Goal: Information Seeking & Learning: Check status

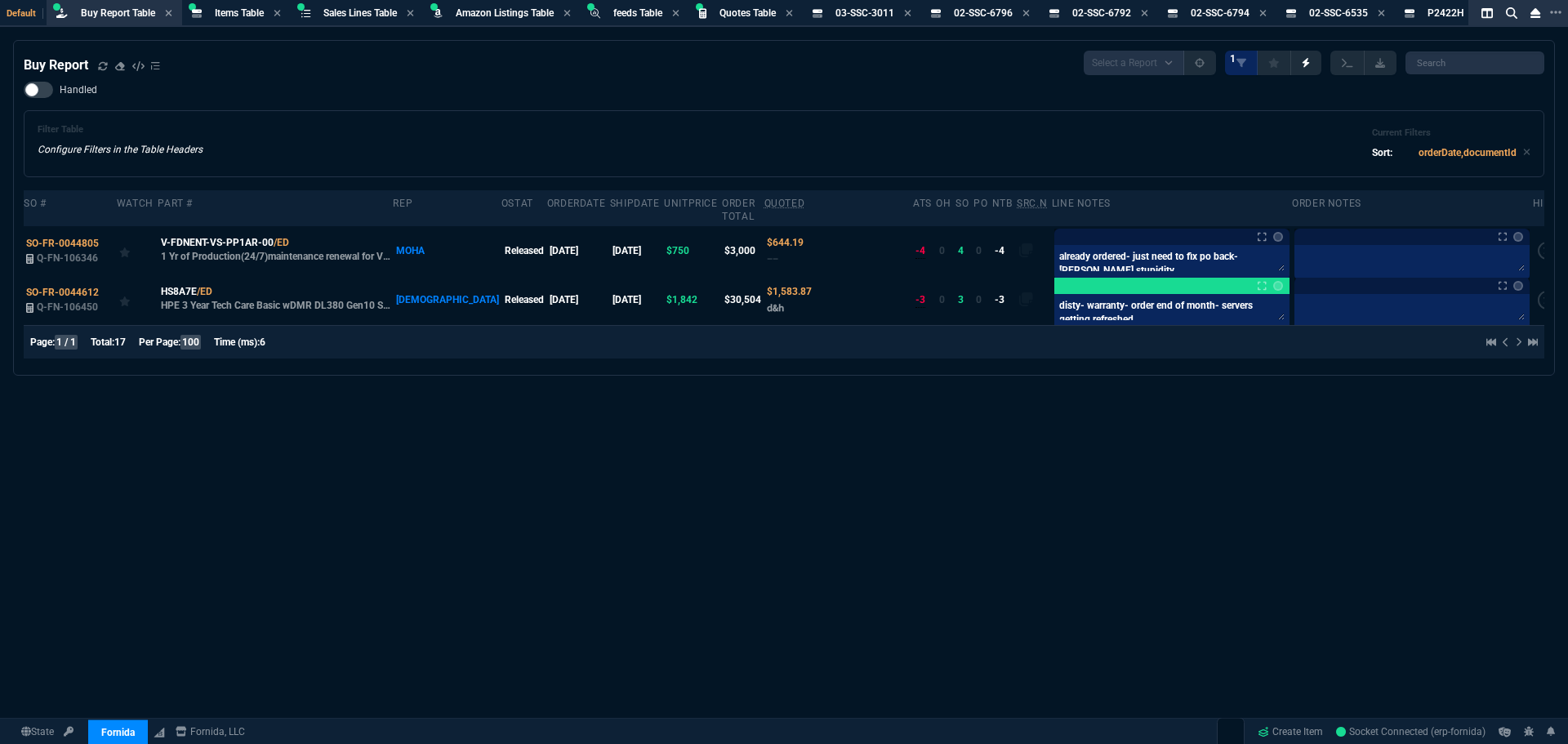
select select "8: NEPT"
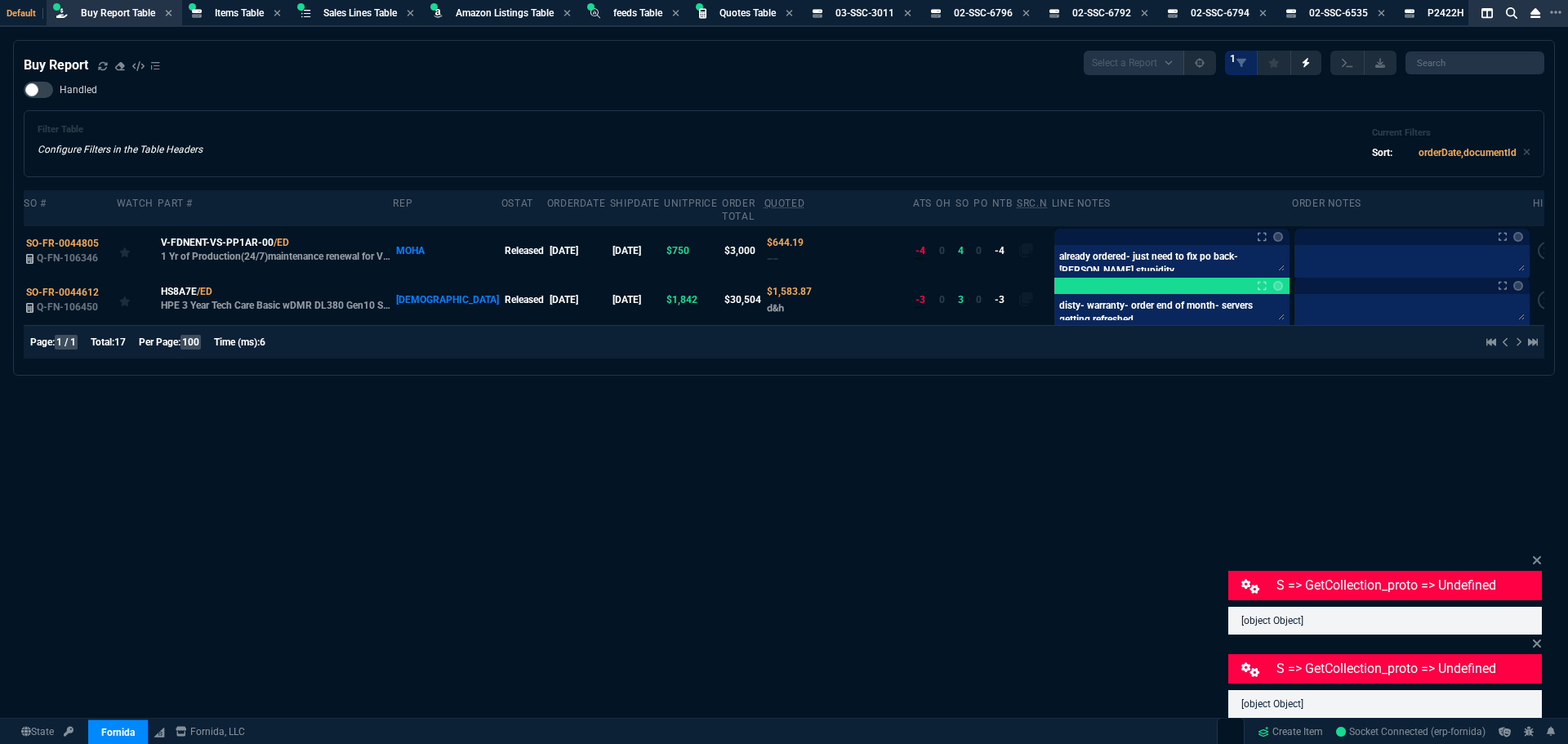
click at [773, 598] on div "Buy Report Select a Report Not Purchased 1 Handled Filter Table Configure Filte…" at bounding box center [784, 433] width 1568 height 784
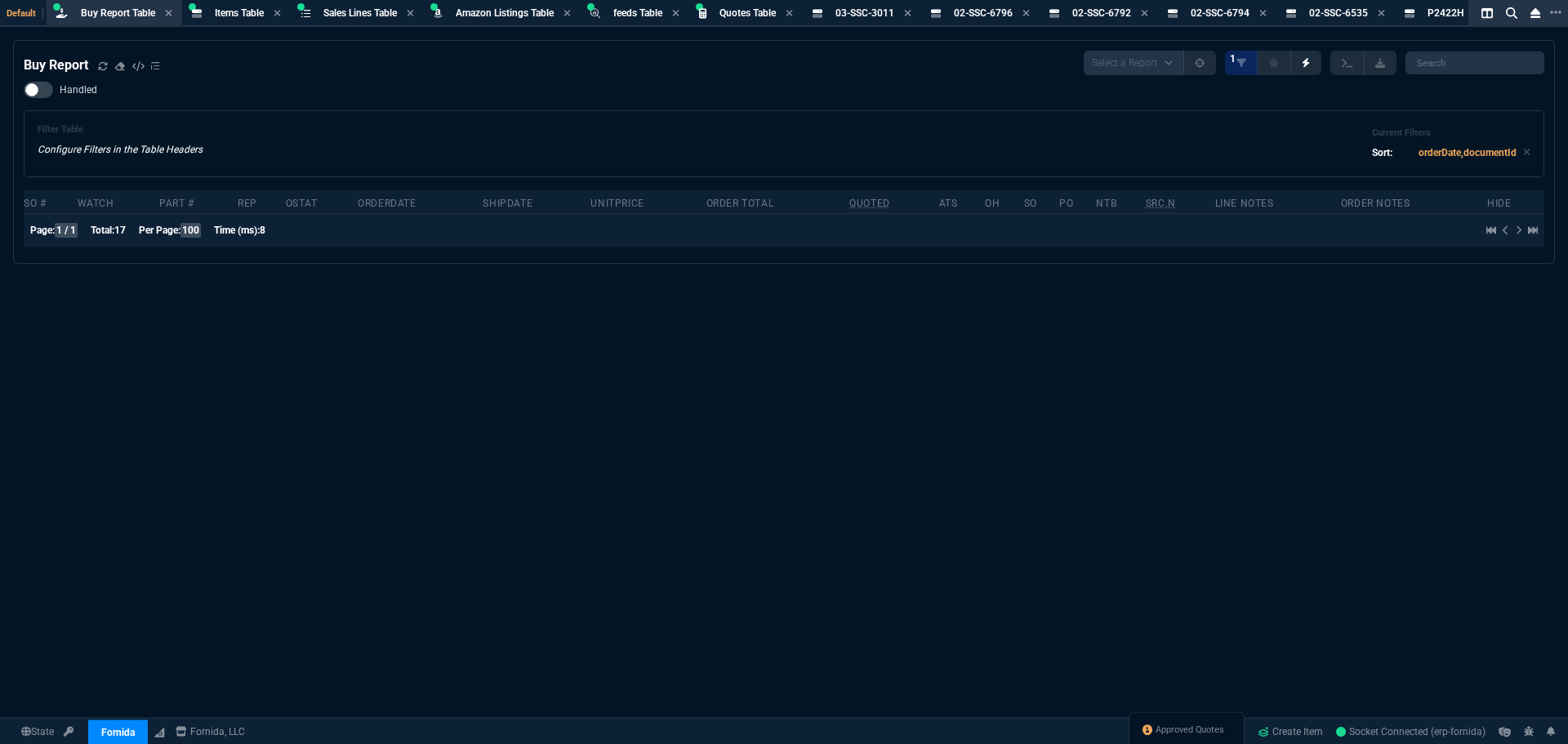
select select "8: NEPT"
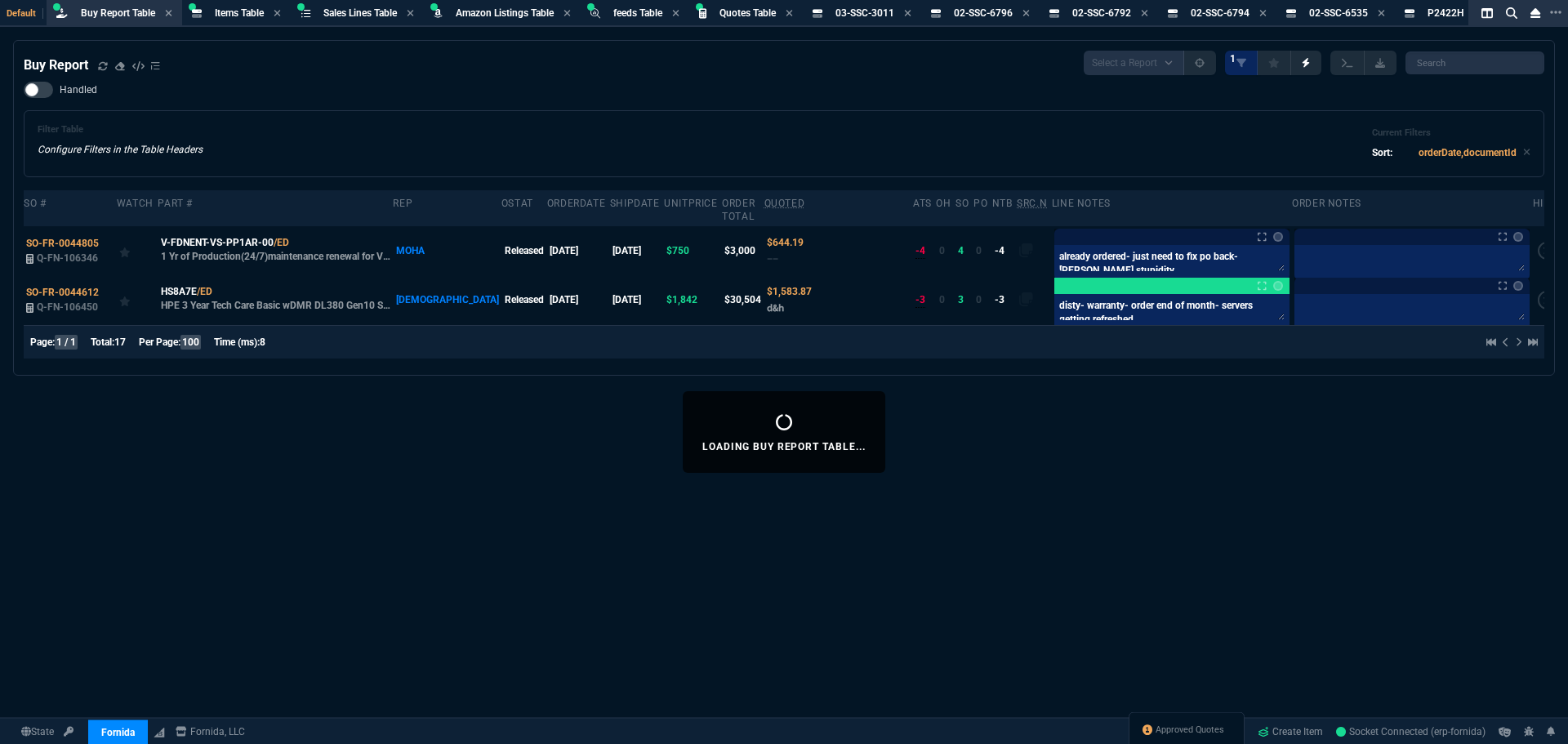
click at [533, 93] on div "Handled Filter Table Configure Filters in the Table Headers Current Filters Sor…" at bounding box center [784, 129] width 1521 height 96
click at [239, 11] on span "Items Table" at bounding box center [239, 12] width 49 height 11
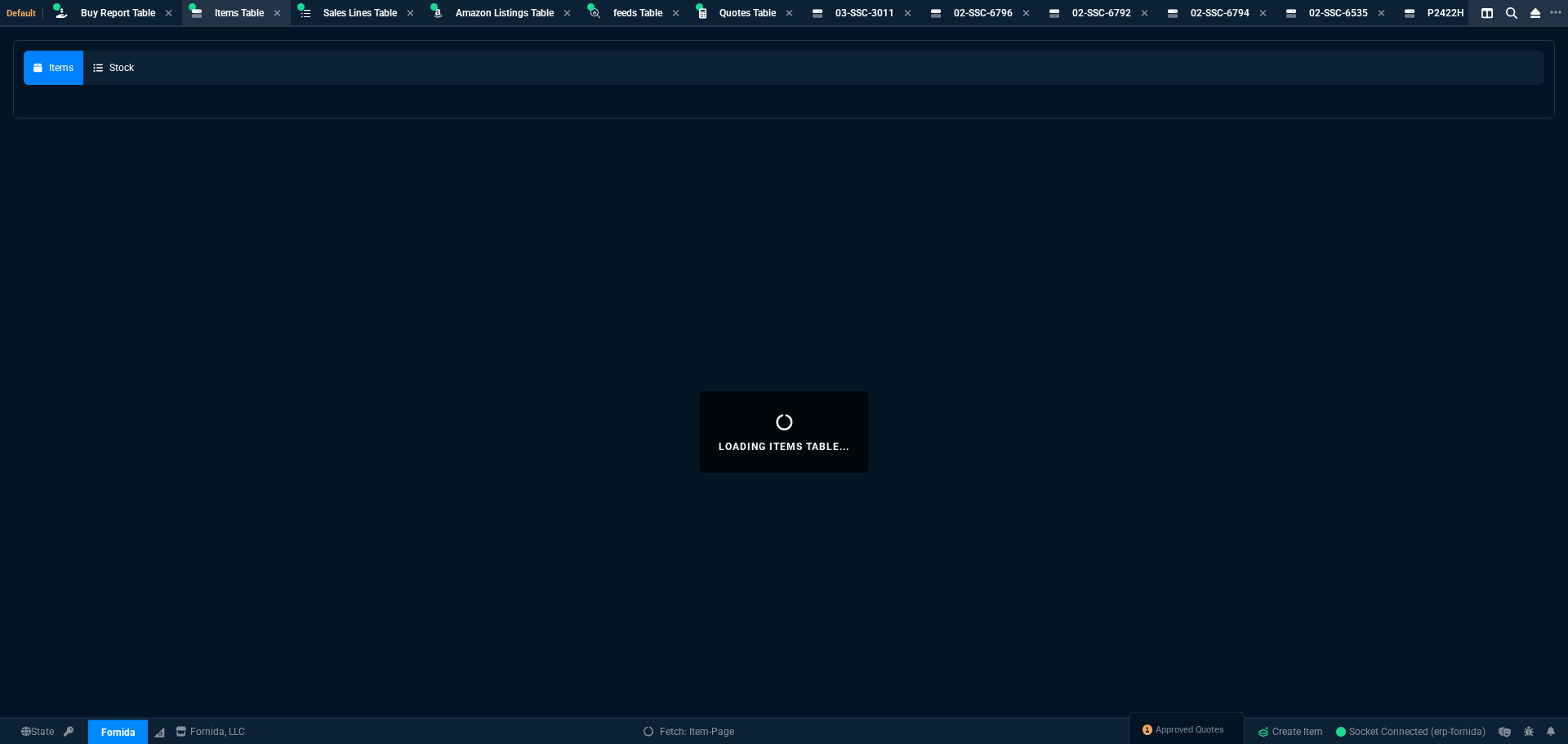
select select
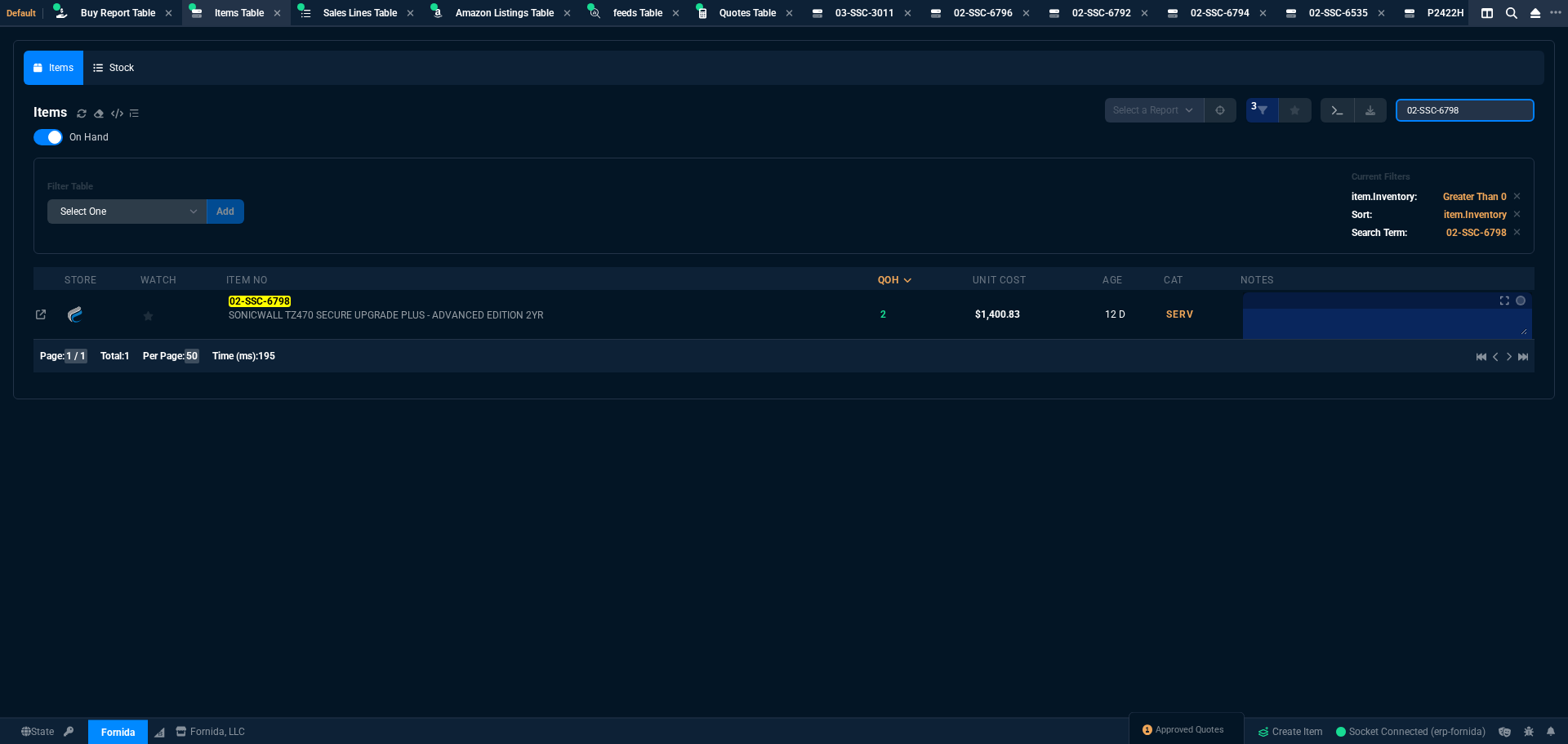
drag, startPoint x: 1476, startPoint y: 111, endPoint x: 1324, endPoint y: 111, distance: 152.0
click at [1335, 112] on div "Select a Report NEW QUERY 3 02-SSC-6798" at bounding box center [1320, 111] width 430 height 25
paste input "A6UD8UT"
type input "A6UD8UT"
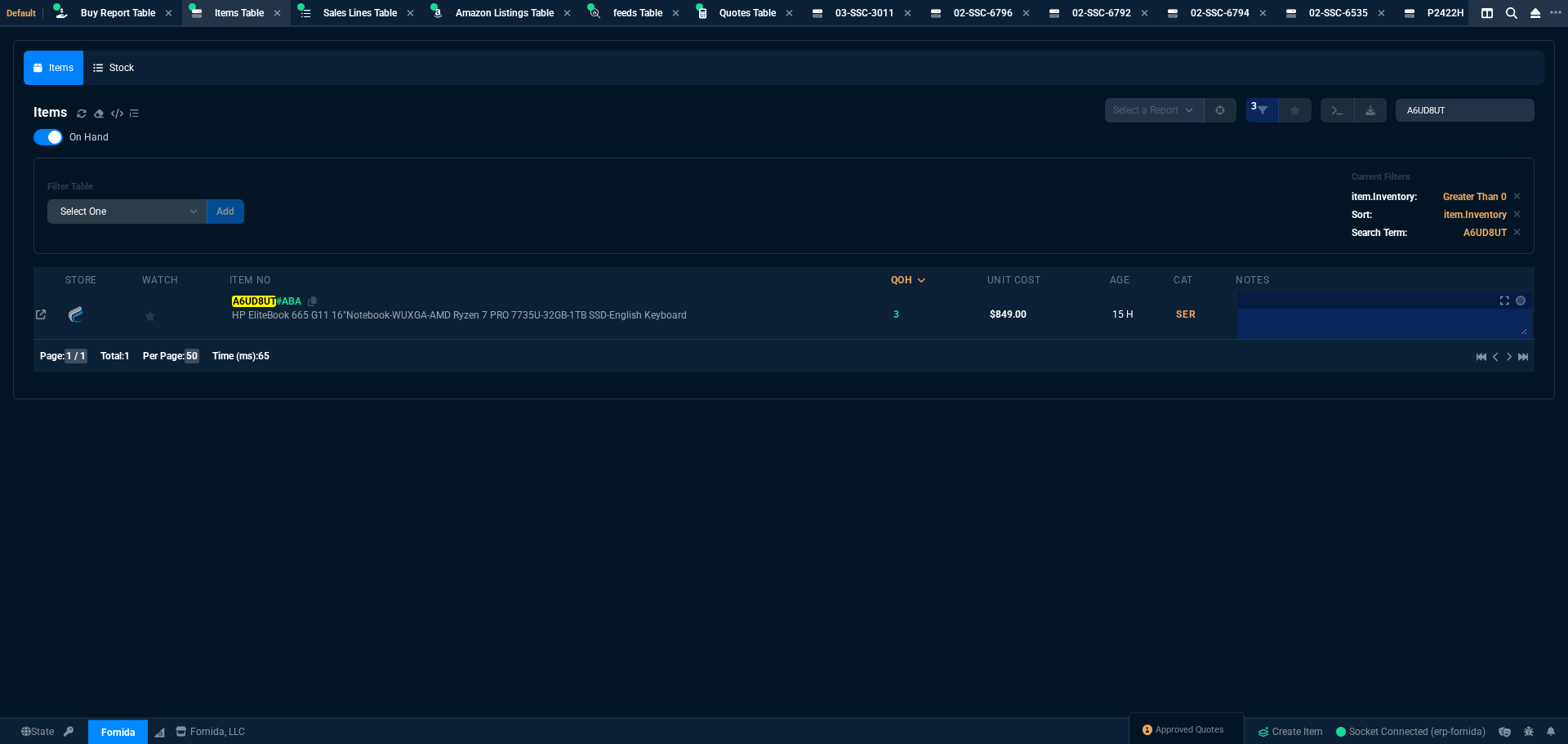
click at [249, 297] on mark "A6UD8UT" at bounding box center [253, 301] width 44 height 11
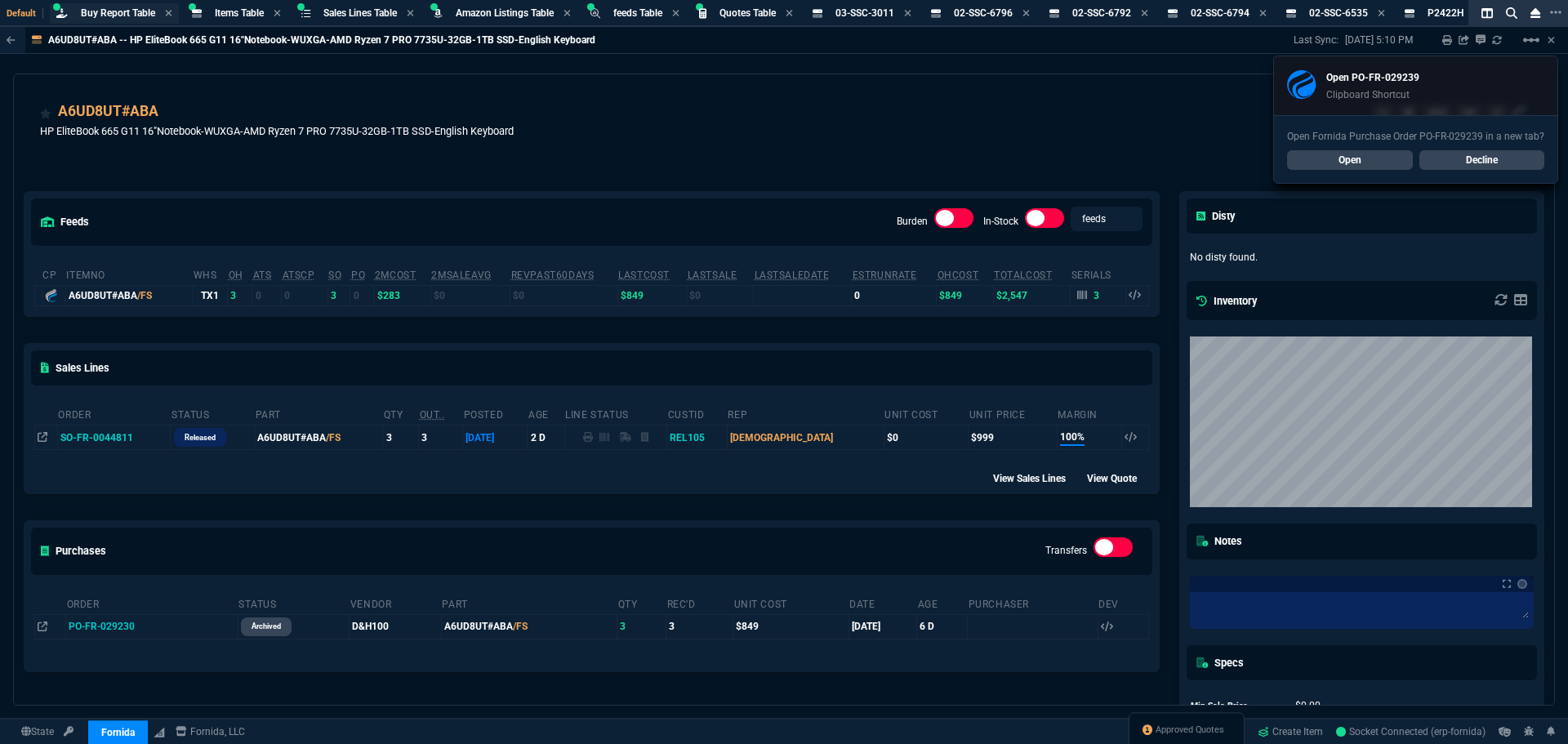
click at [118, 15] on span "Buy Report Table" at bounding box center [118, 12] width 75 height 11
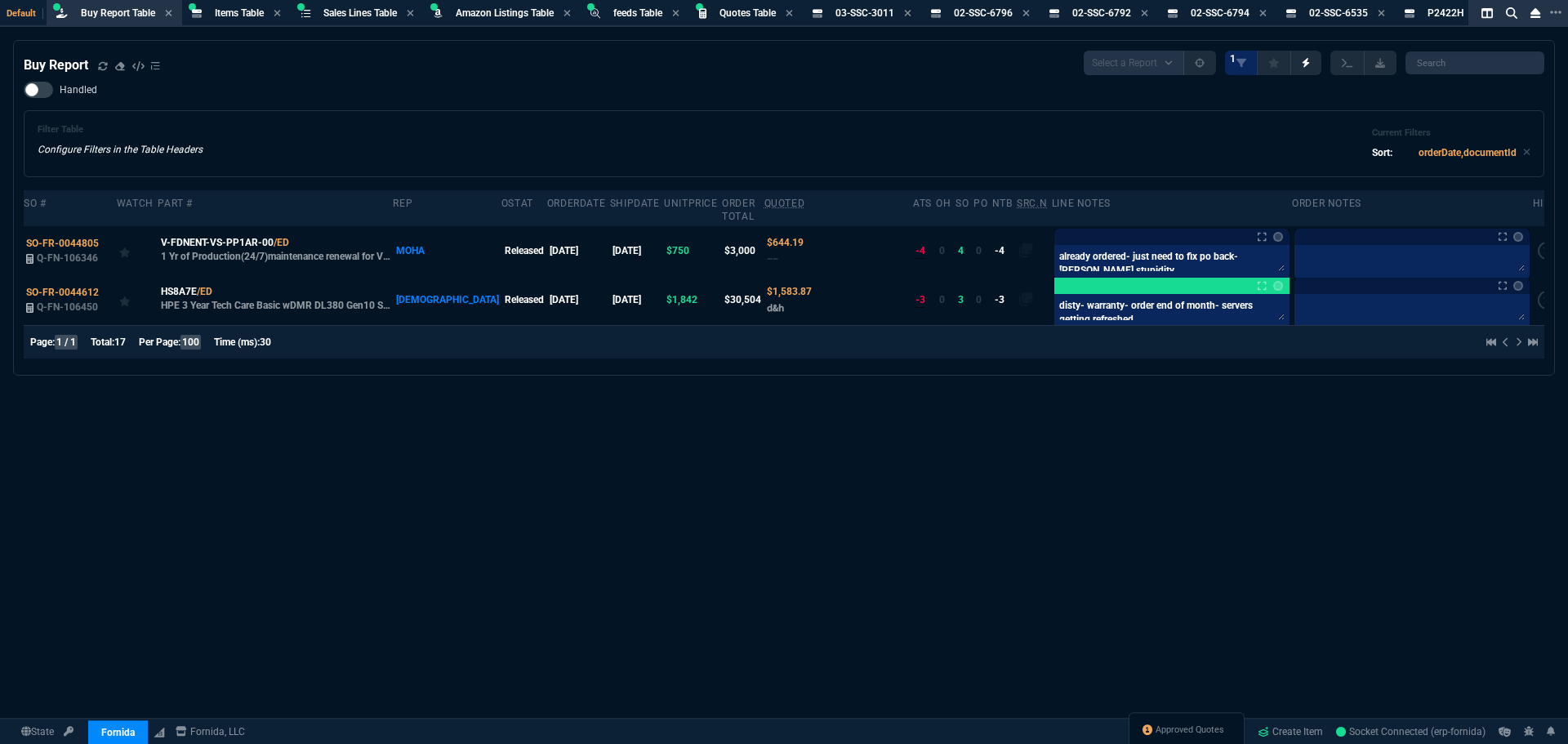
click at [765, 117] on div "Filter Table Configure Filters in the Table Headers Current Filters Sort: order…" at bounding box center [784, 144] width 1521 height 67
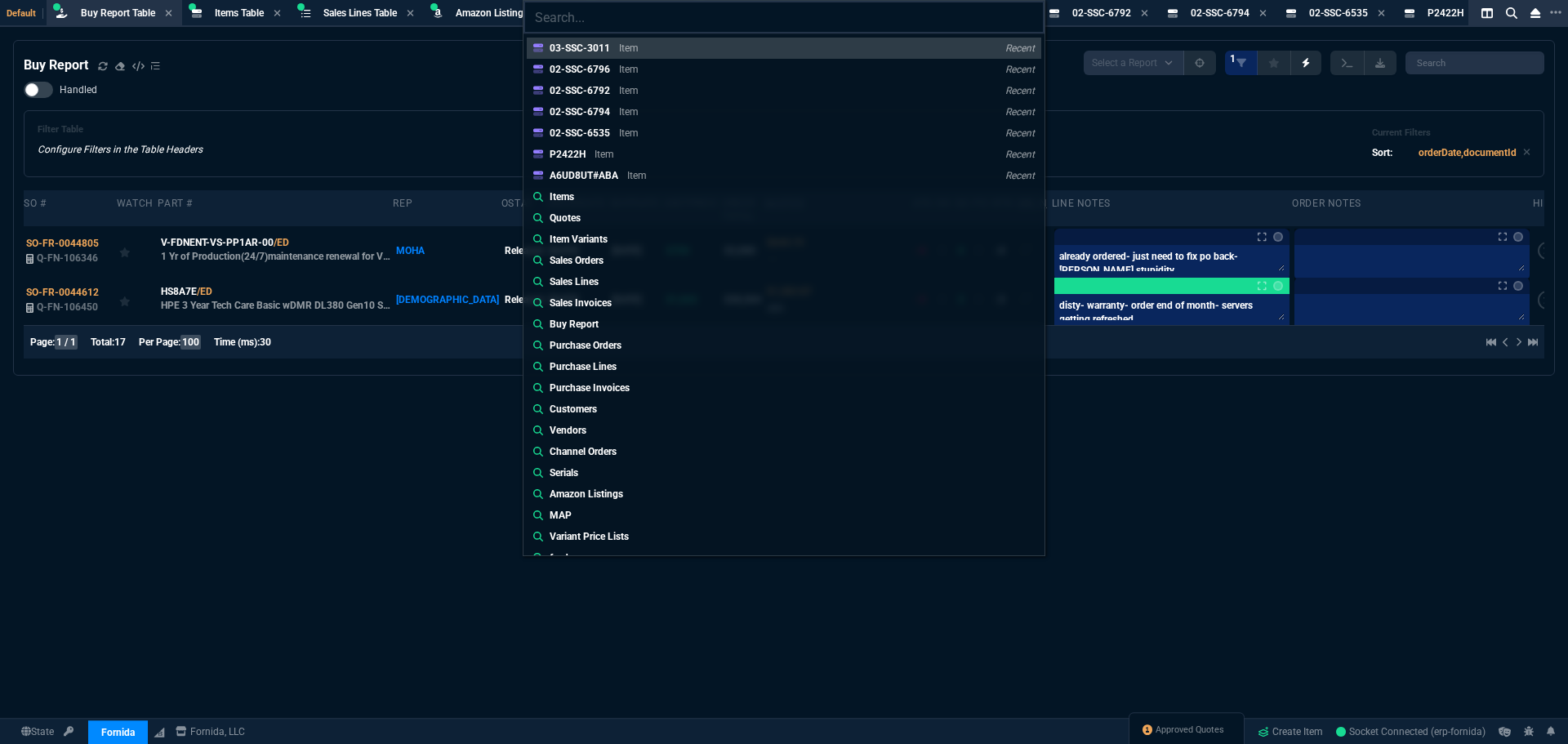
click at [594, 17] on input "search" at bounding box center [784, 17] width 521 height 32
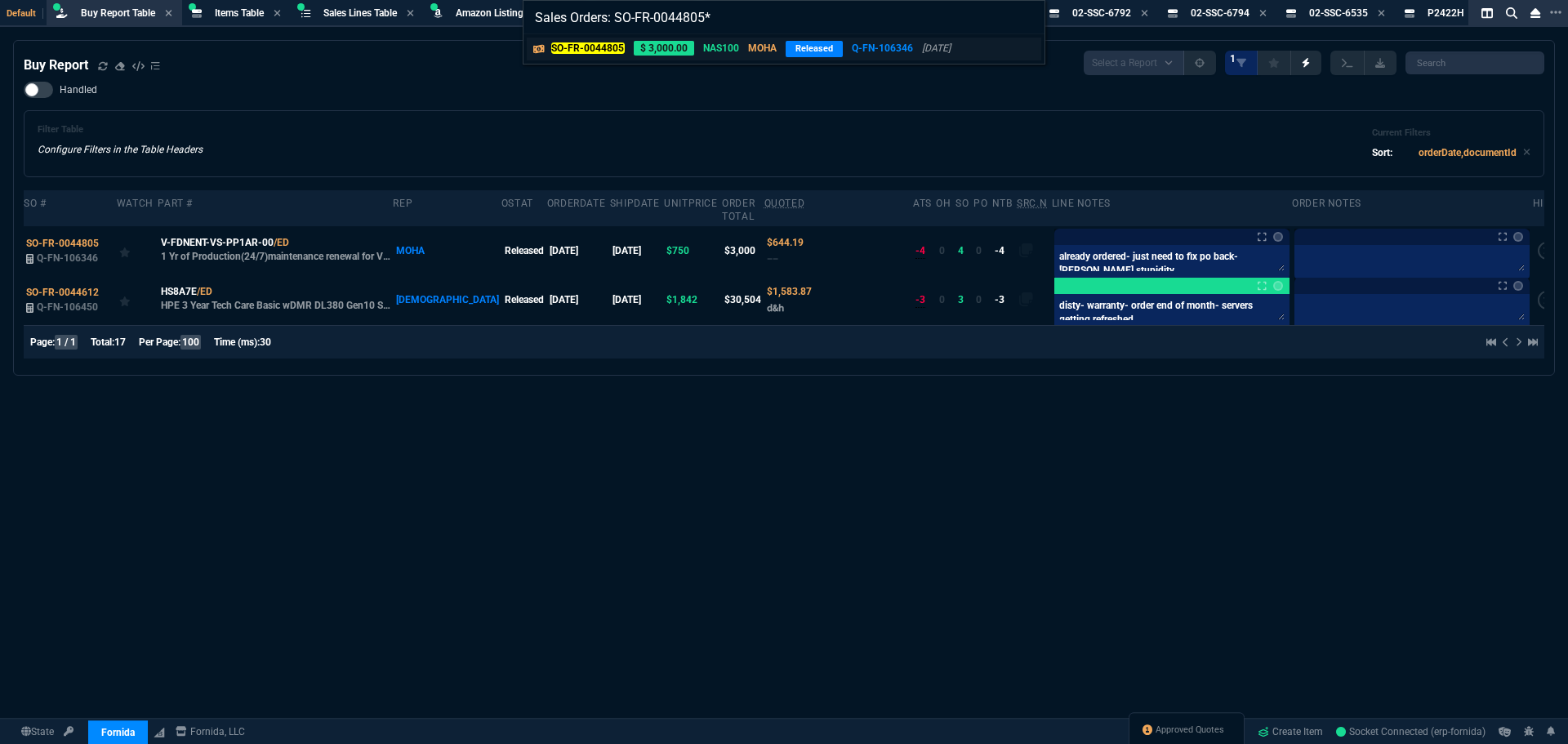
type input "Sales Orders: SO-FR-0044805*"
click at [599, 46] on mark "SO-FR-0044805" at bounding box center [588, 47] width 74 height 11
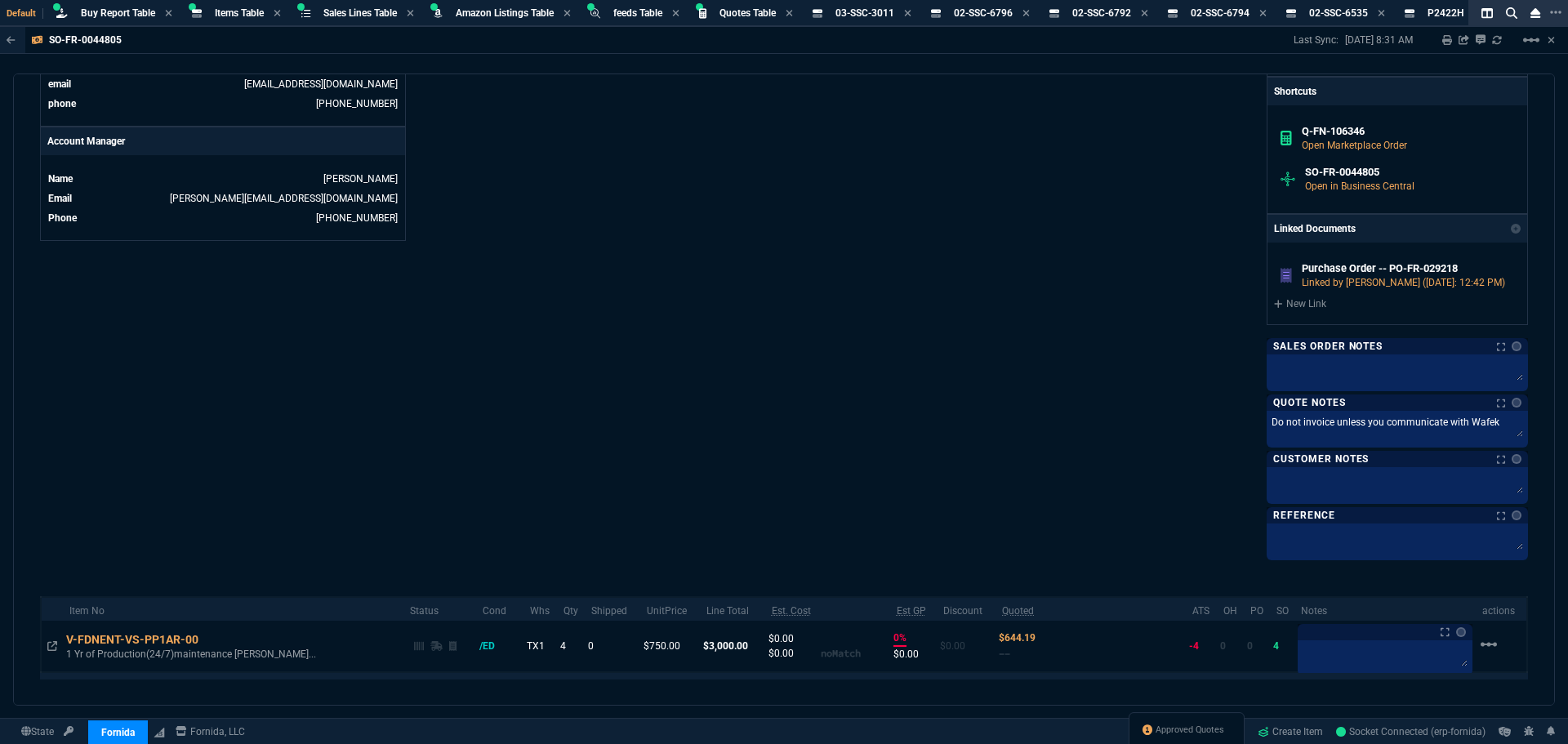
scroll to position [817, 0]
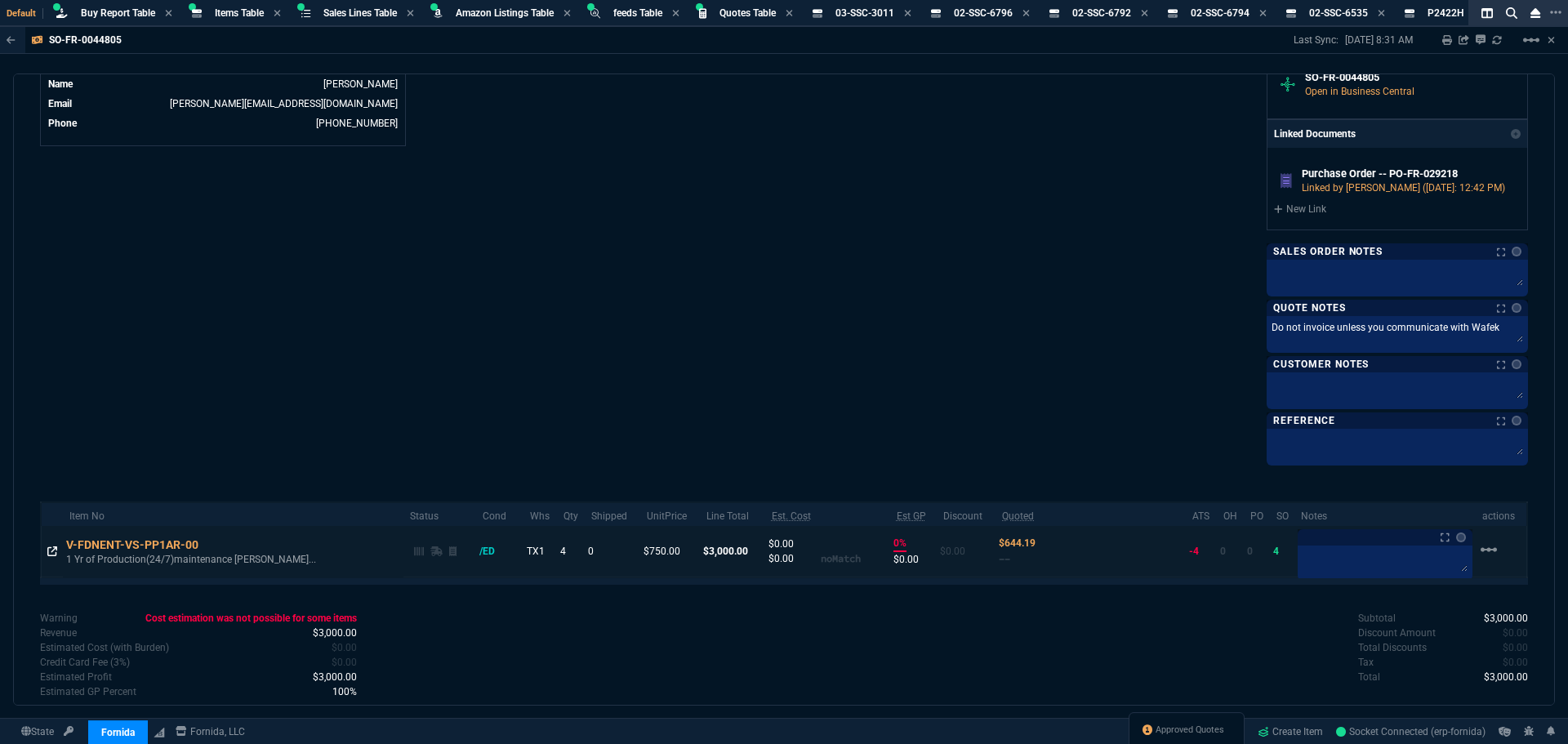
click at [53, 552] on icon at bounding box center [52, 551] width 10 height 10
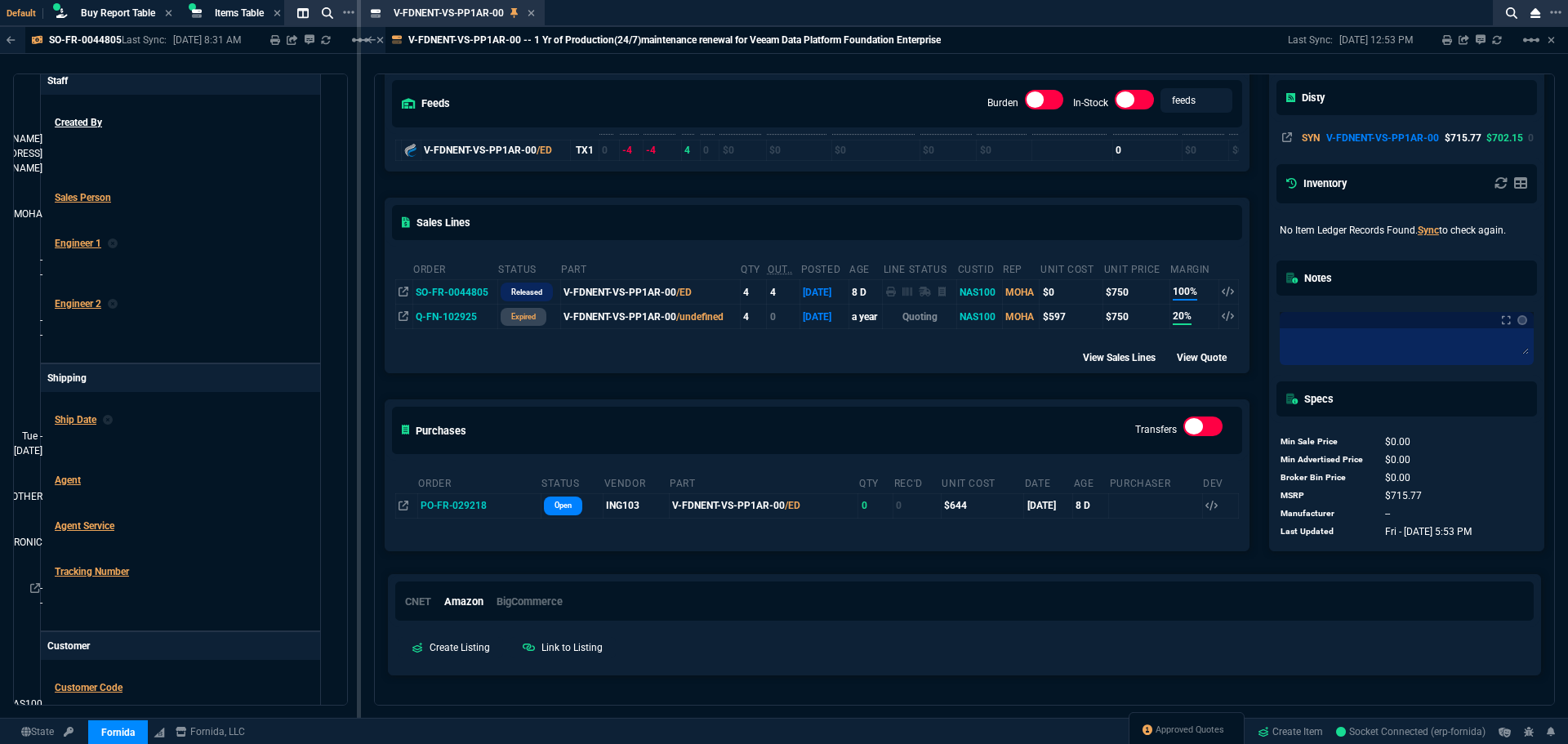
scroll to position [163, 0]
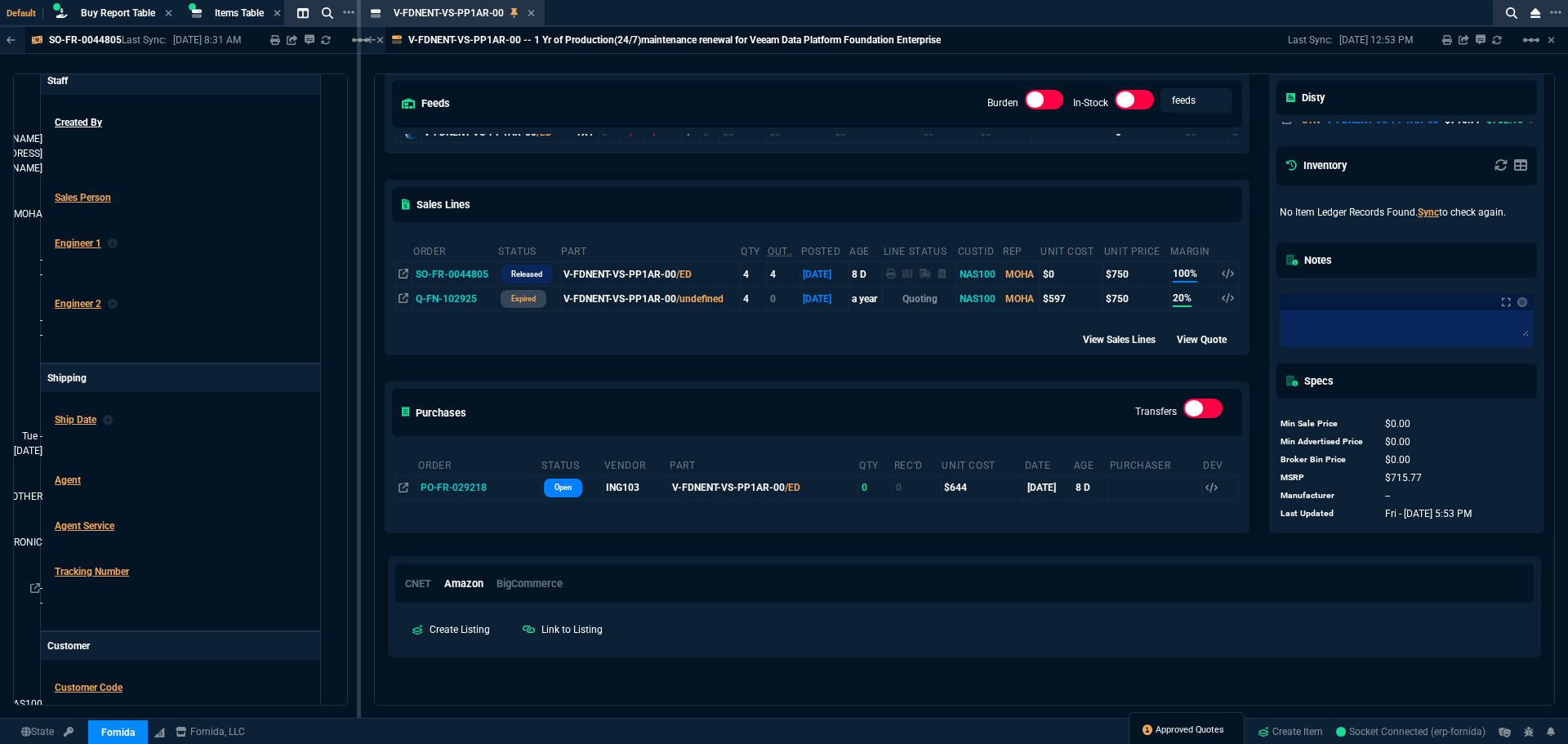
click at [1202, 728] on span "Approved Quotes" at bounding box center [1190, 730] width 68 height 13
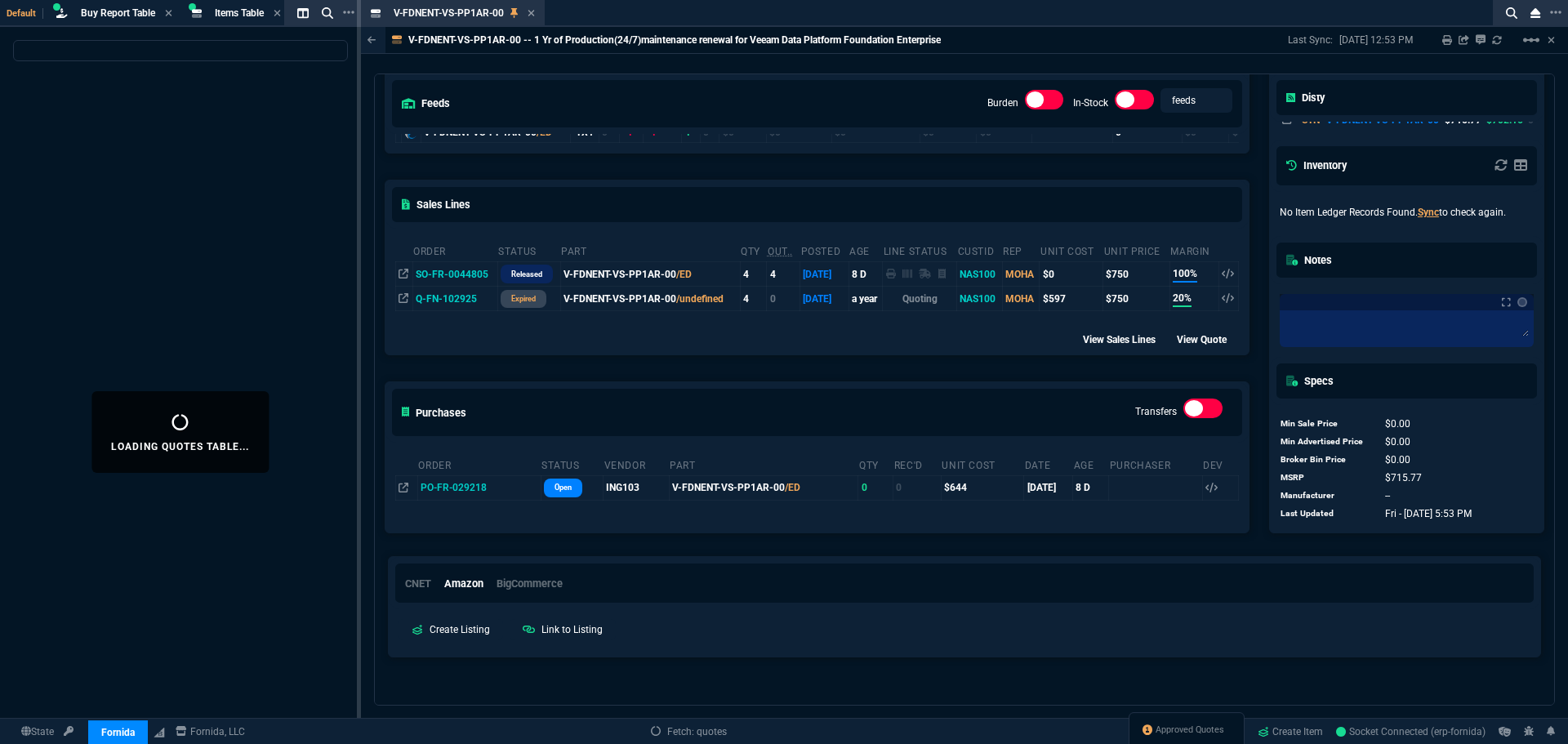
select select
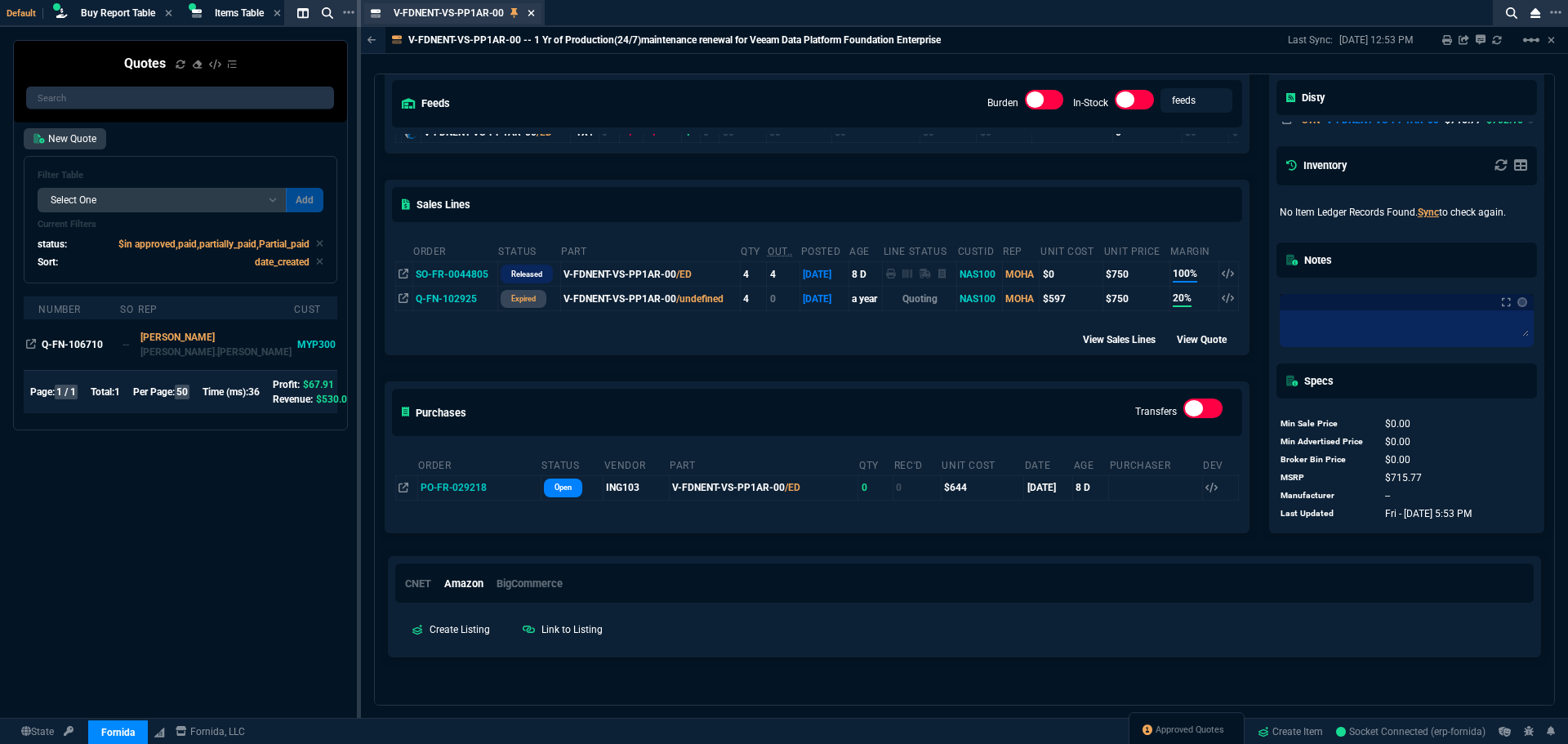
click at [531, 14] on icon at bounding box center [531, 12] width 6 height 6
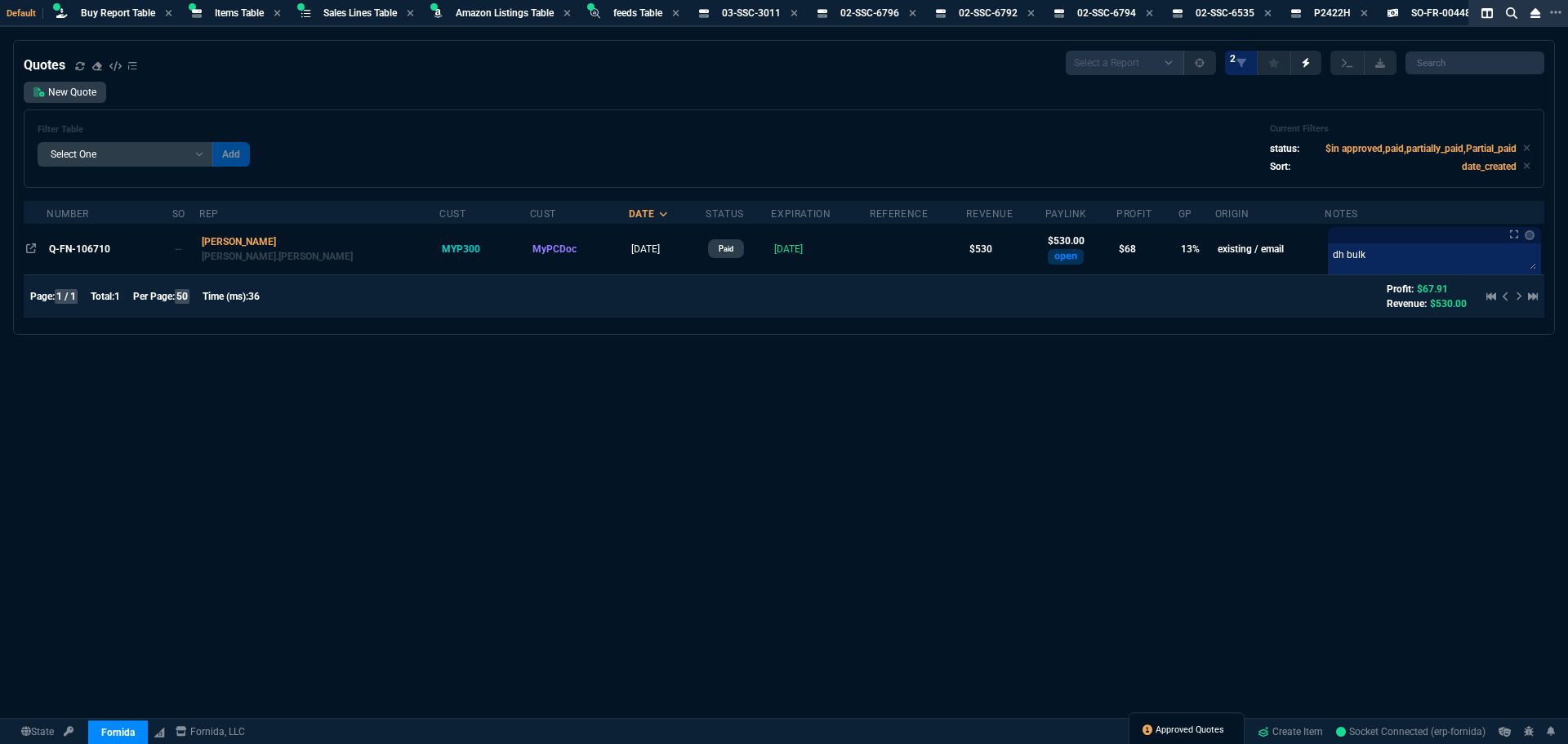
click at [1177, 731] on span "Approved Quotes" at bounding box center [1190, 730] width 68 height 13
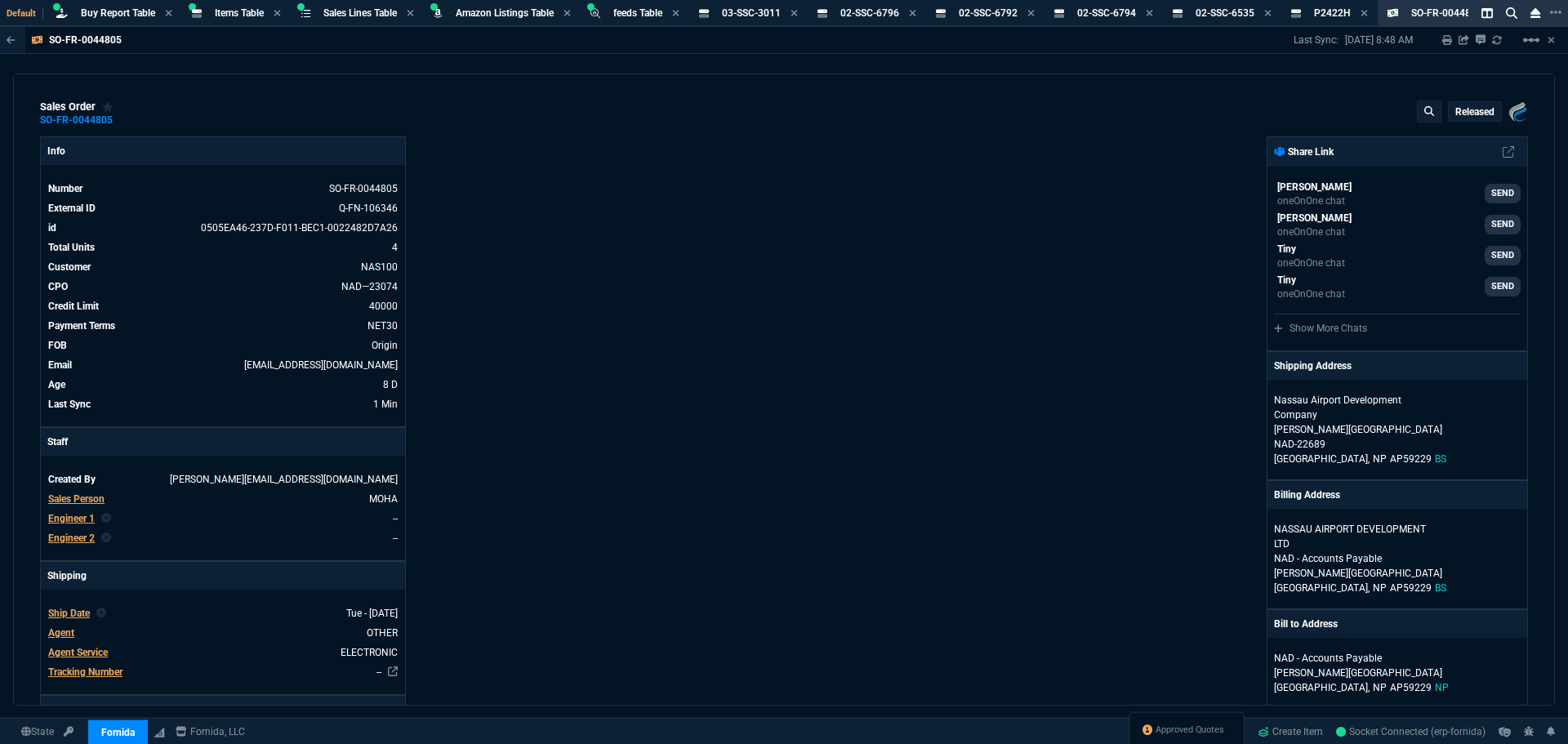
select select
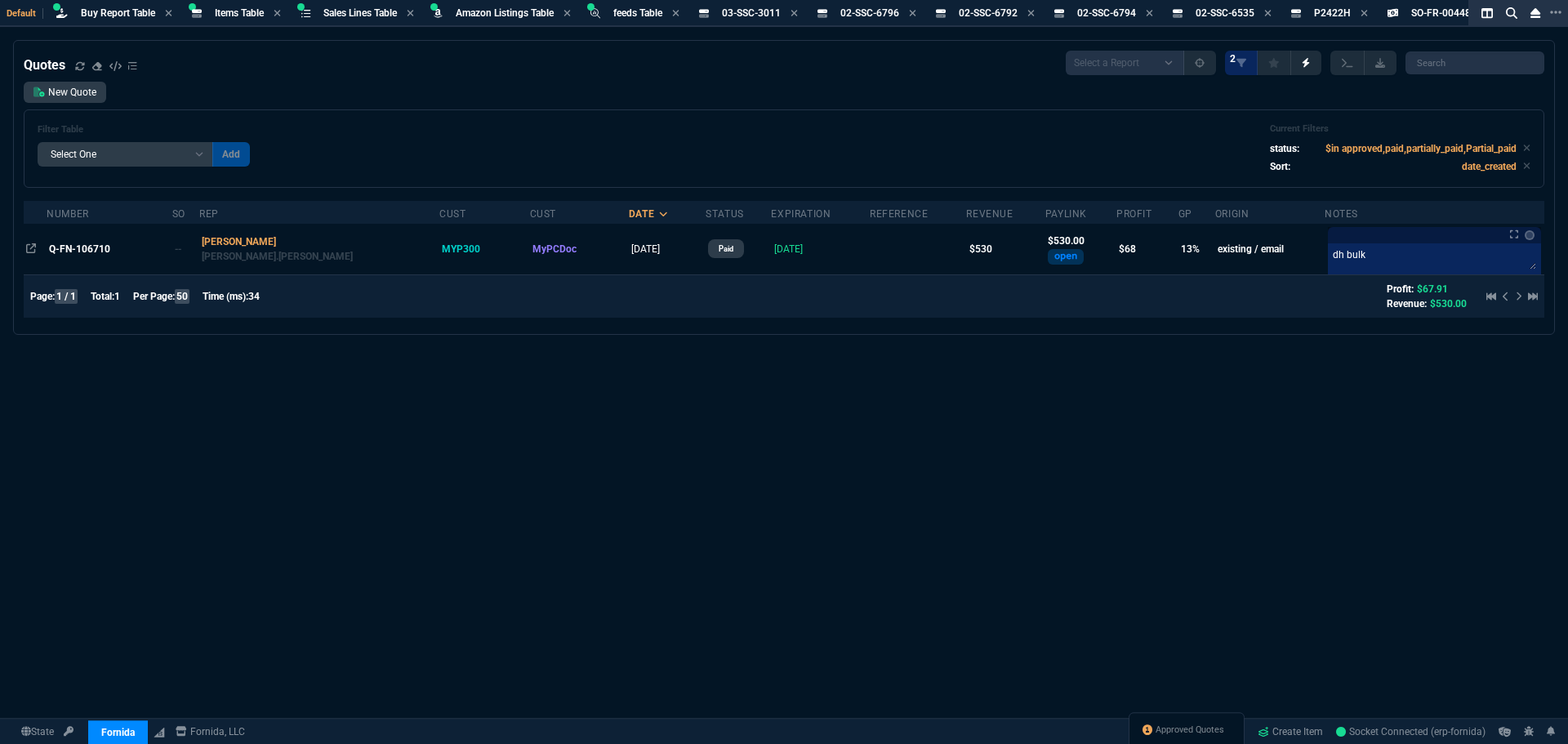
click at [653, 378] on div "Quotes Select a Report Fruit (MTD) APPROVED Quotes 2 New Quote Filter Table Sel…" at bounding box center [784, 433] width 1568 height 784
click at [494, 126] on div "Filter Table Select One Add Filter () creator (creator) Cust (headers.customerN…" at bounding box center [784, 149] width 1493 height 51
click at [1272, 13] on icon at bounding box center [1267, 12] width 7 height 10
click at [1152, 13] on icon at bounding box center [1148, 12] width 6 height 6
click at [1035, 13] on icon at bounding box center [1030, 12] width 7 height 10
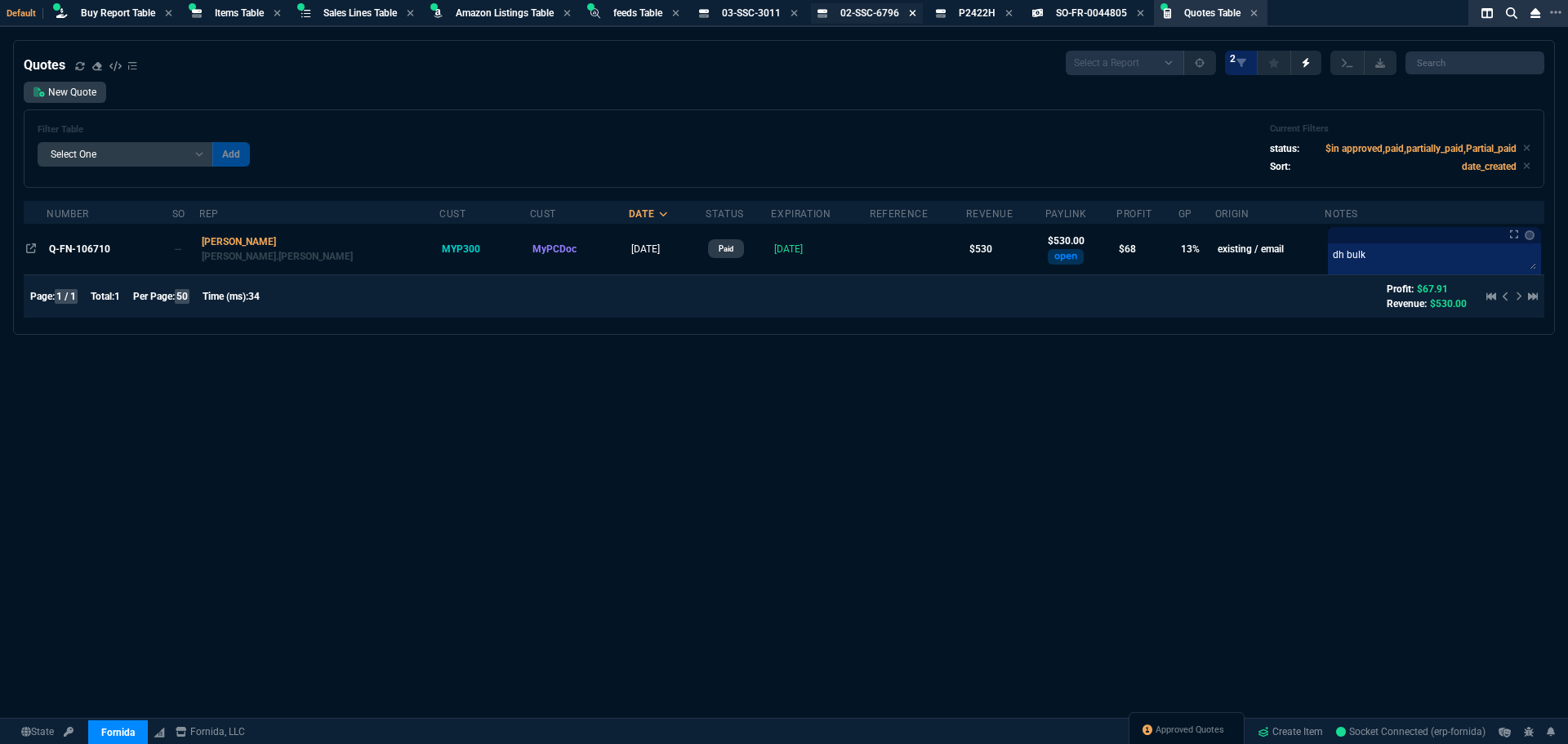
click at [916, 12] on icon at bounding box center [912, 12] width 7 height 10
click at [798, 12] on icon at bounding box center [794, 12] width 7 height 10
click at [775, 14] on icon at bounding box center [771, 12] width 6 height 6
click at [811, 13] on icon at bounding box center [807, 12] width 7 height 10
click at [638, 426] on div "Quotes Select a Report Fruit (MTD) APPROVED Quotes 2 New Quote Filter Table Sel…" at bounding box center [784, 433] width 1568 height 784
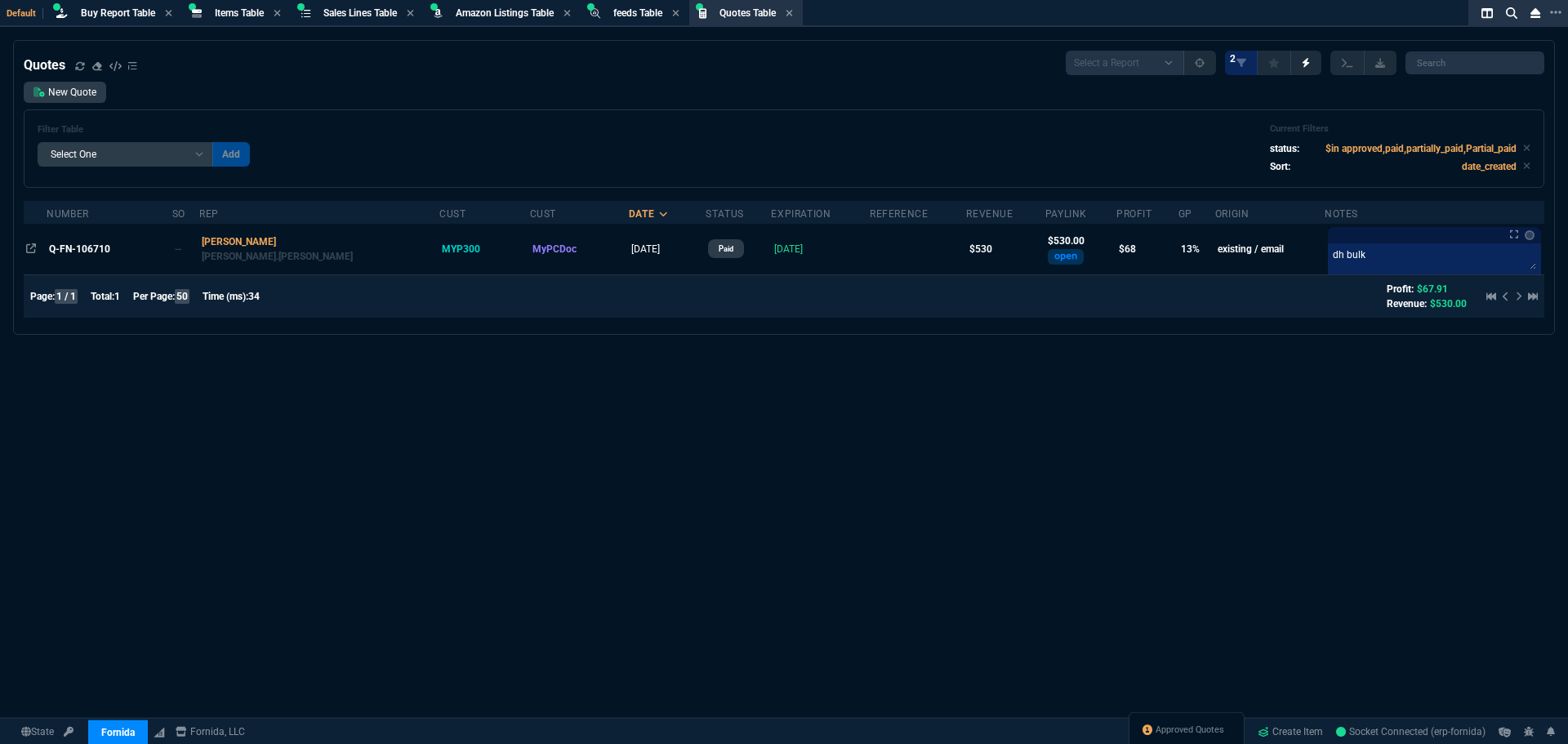
click at [467, 376] on div "Quotes Select a Report Fruit (MTD) APPROVED Quotes 2 New Quote Filter Table Sel…" at bounding box center [784, 433] width 1568 height 784
click at [688, 107] on div "New Quote Filter Table Select One Add Filter () creator (creator) Cust (headers…" at bounding box center [784, 134] width 1521 height 106
click at [437, 433] on div "Quotes Select a Report Fruit (MTD) APPROVED Quotes 2 New Quote Filter Table Sel…" at bounding box center [784, 433] width 1568 height 784
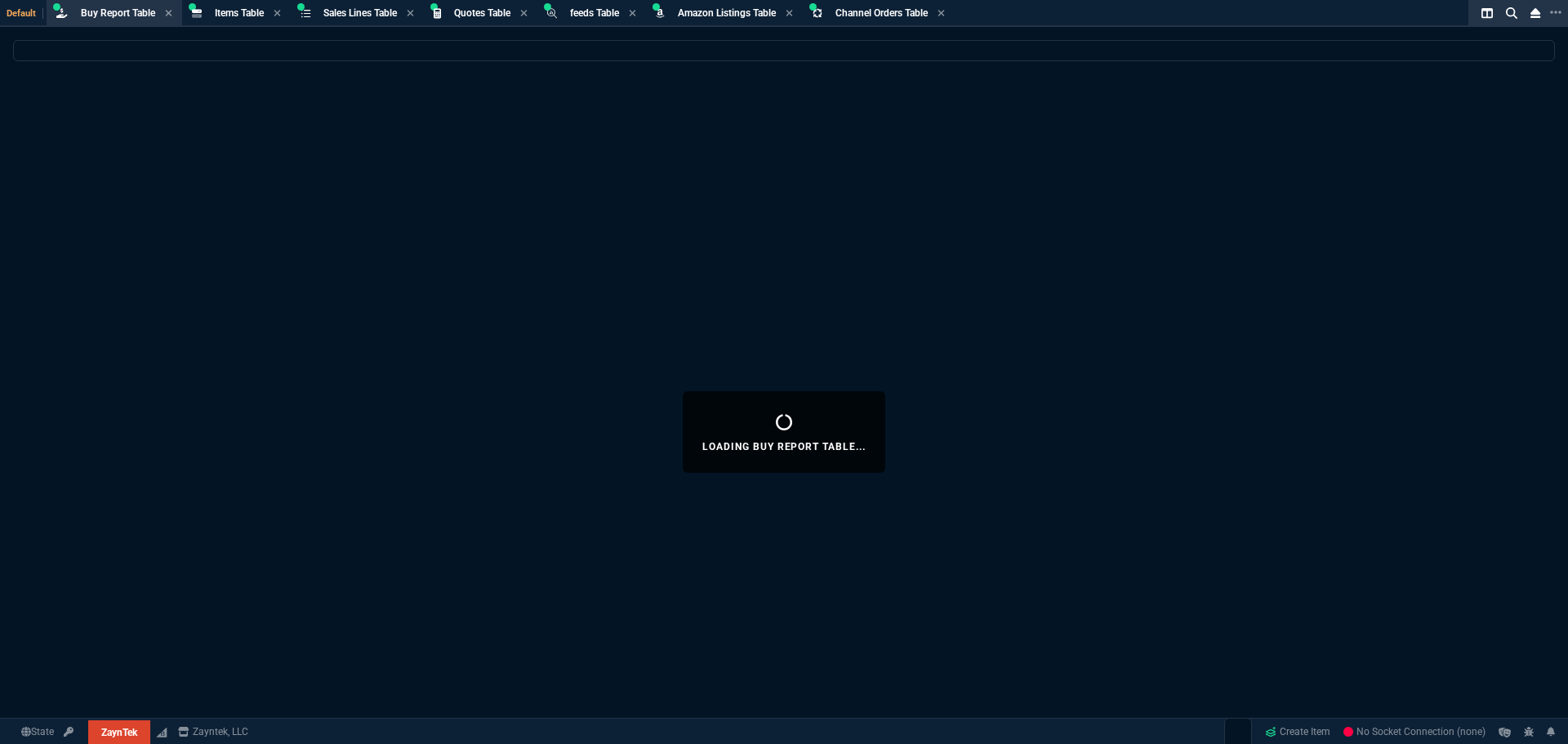
select select "8: NEPT"
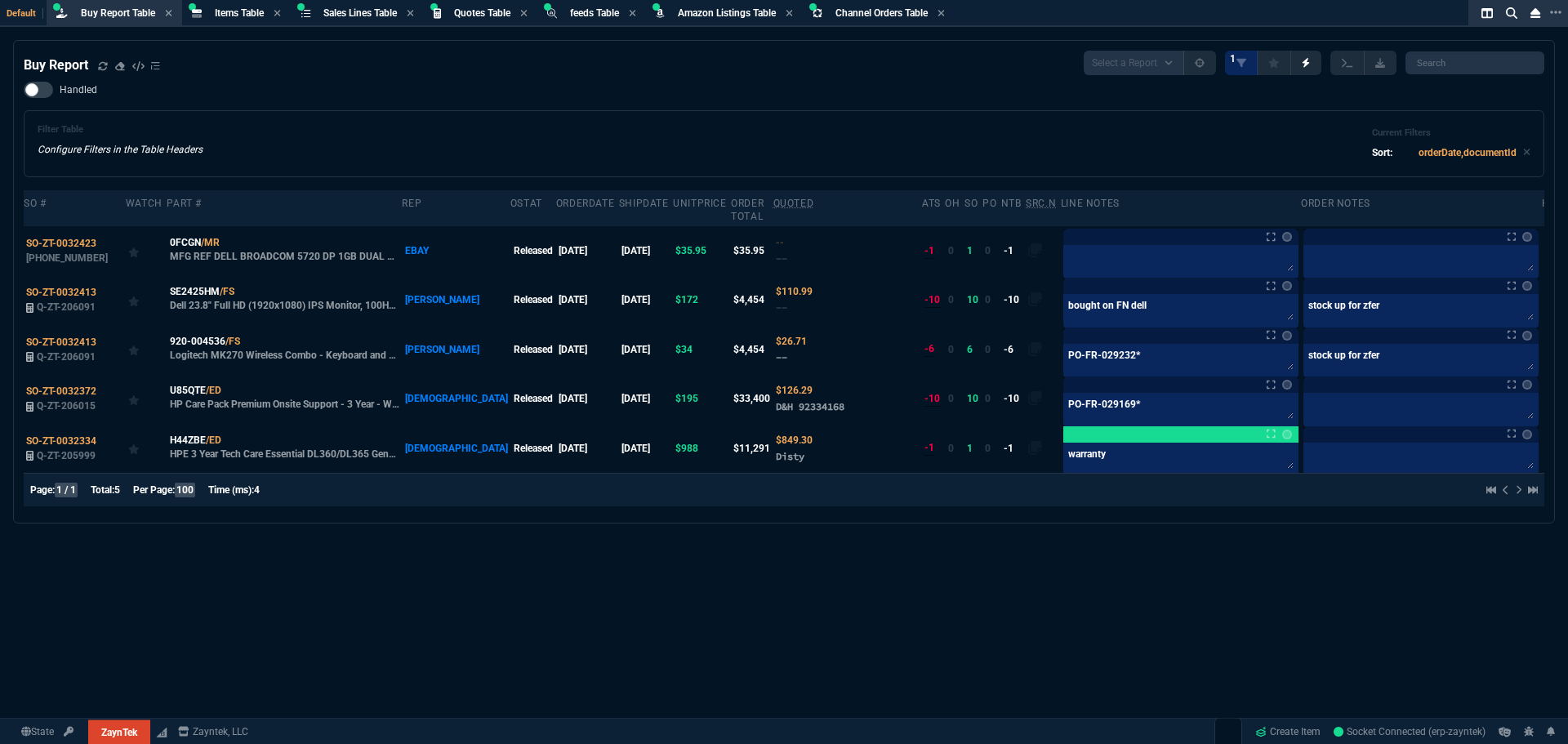
click at [681, 112] on div "Filter Table Configure Filters in the Table Headers Current Filters Sort: order…" at bounding box center [784, 144] width 1521 height 67
click at [182, 226] on td "0FCGN /MR MFG REF DELL BROADCOM 5720 DP 1GB DUAL PORT ETHERNET NETWORK INTERFAC…" at bounding box center [284, 251] width 235 height 49
click at [185, 235] on span "0FCGN" at bounding box center [185, 242] width 31 height 15
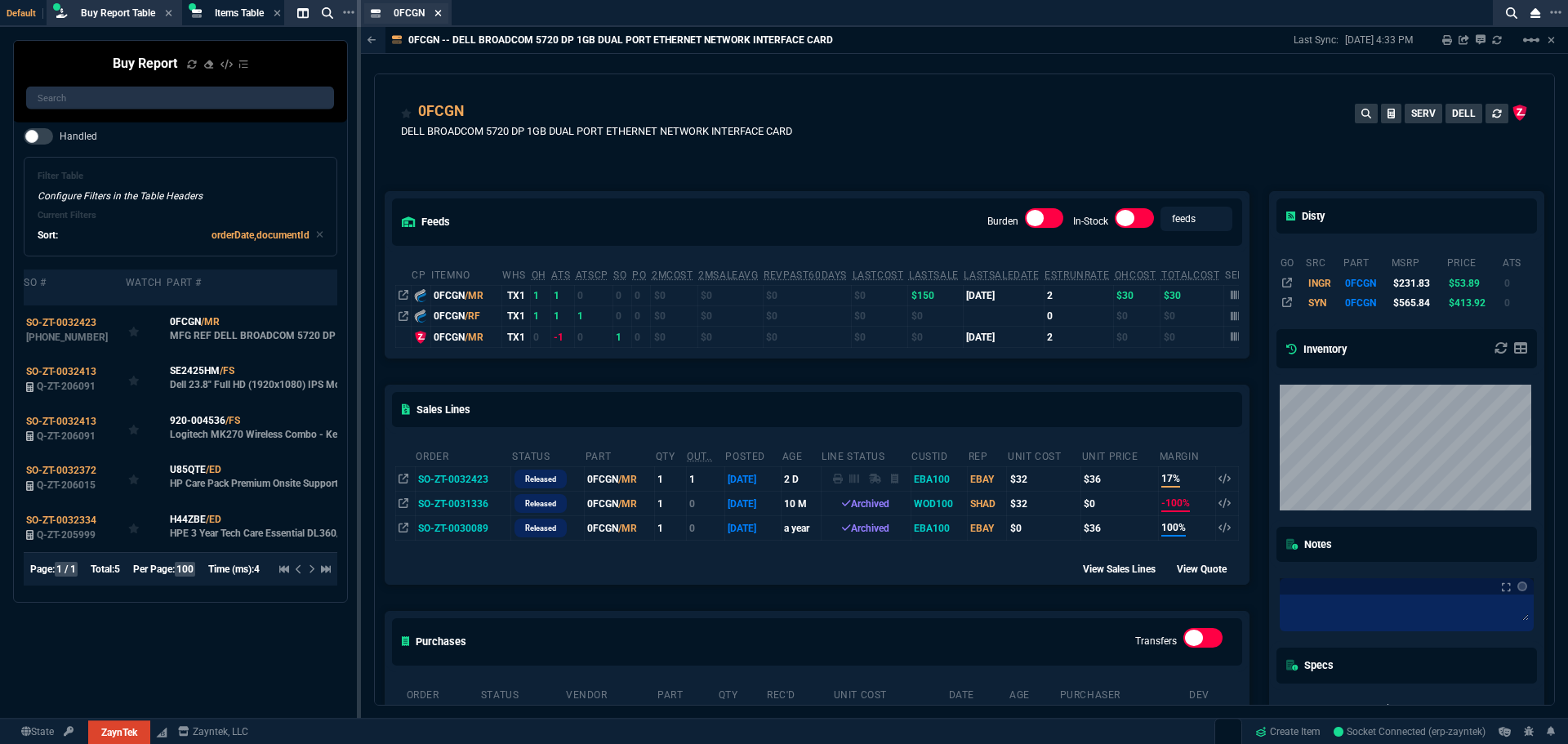
click at [438, 16] on icon at bounding box center [438, 12] width 7 height 10
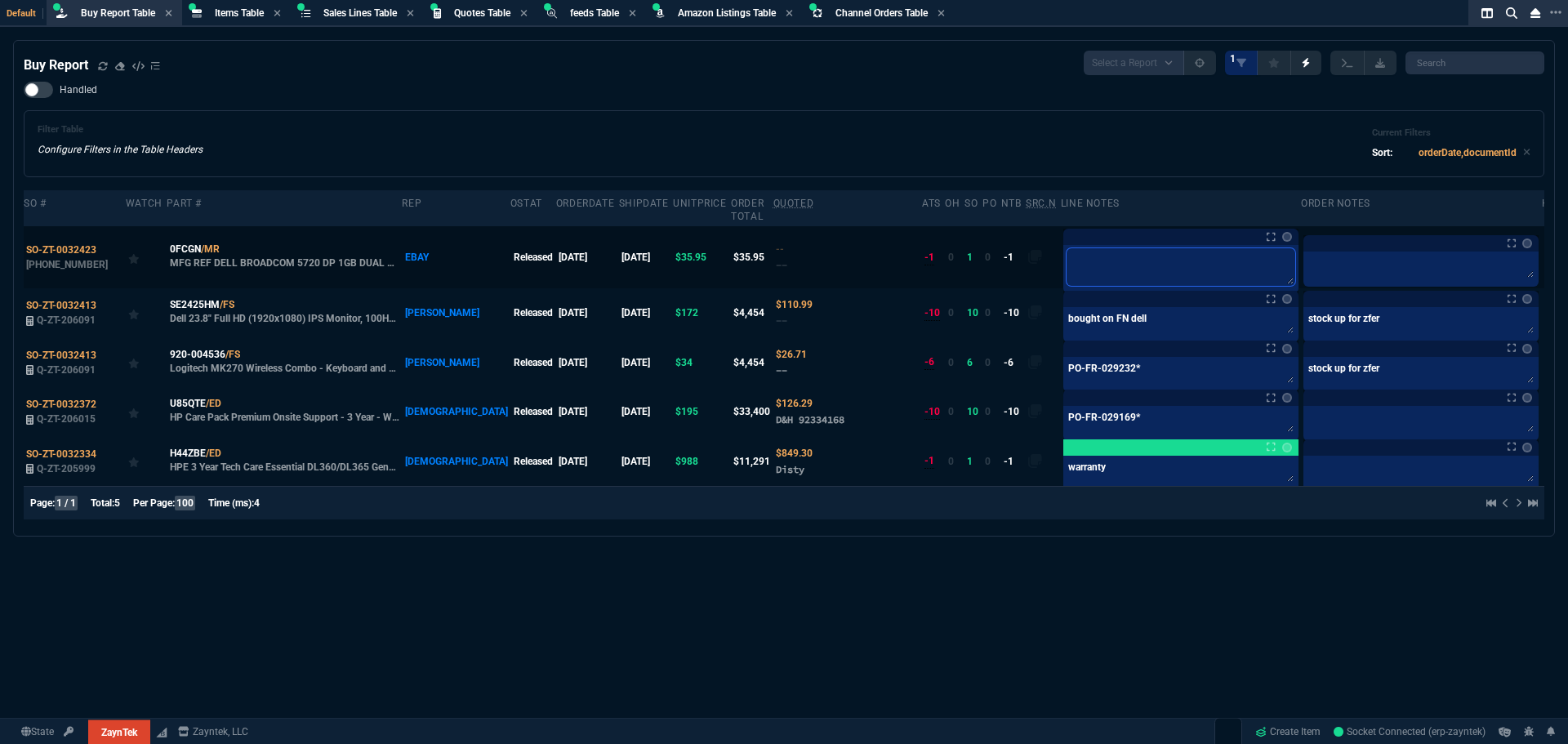
click at [1067, 248] on textarea at bounding box center [1180, 267] width 229 height 38
type textarea "x"
type textarea "xf"
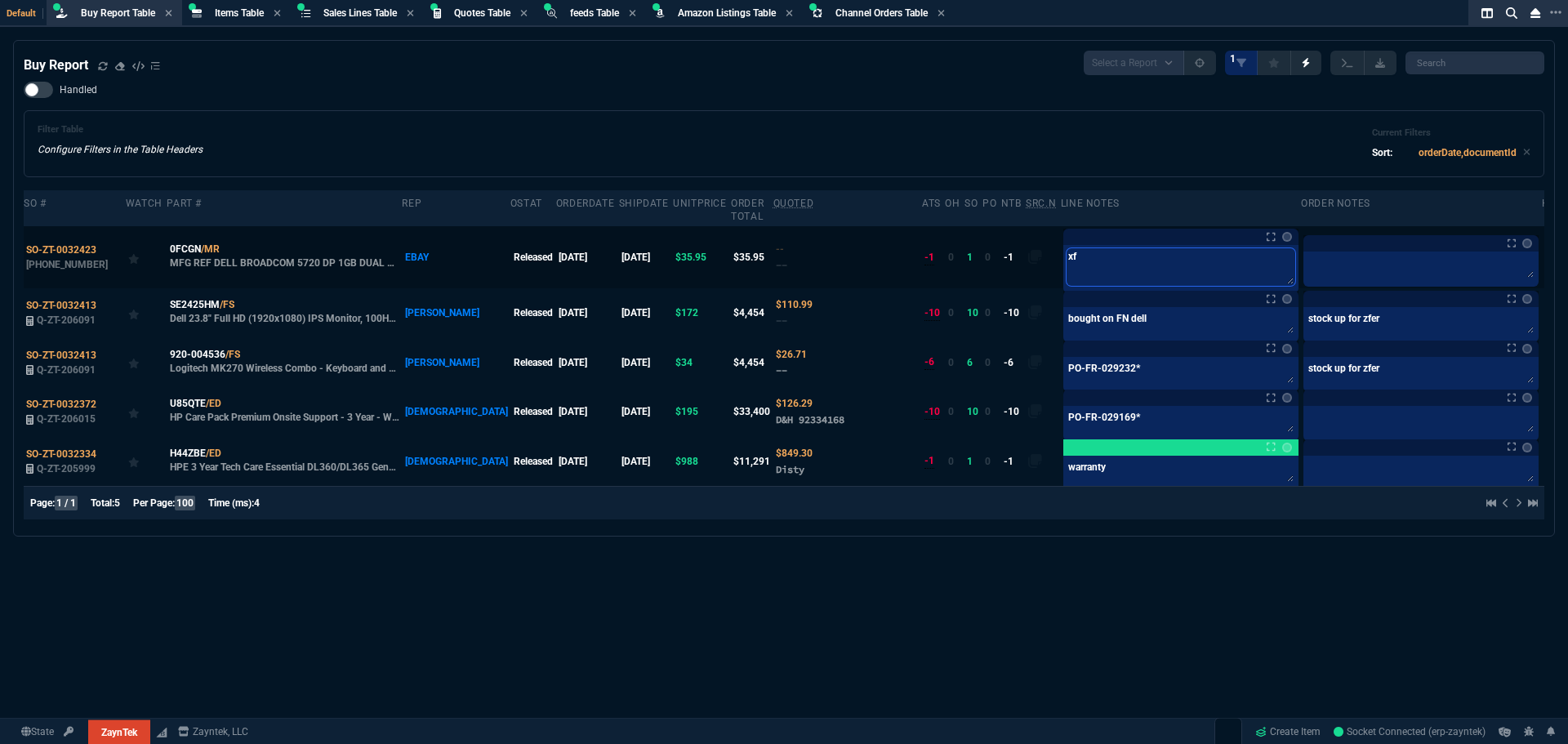
type textarea "xfe"
type textarea "xfer"
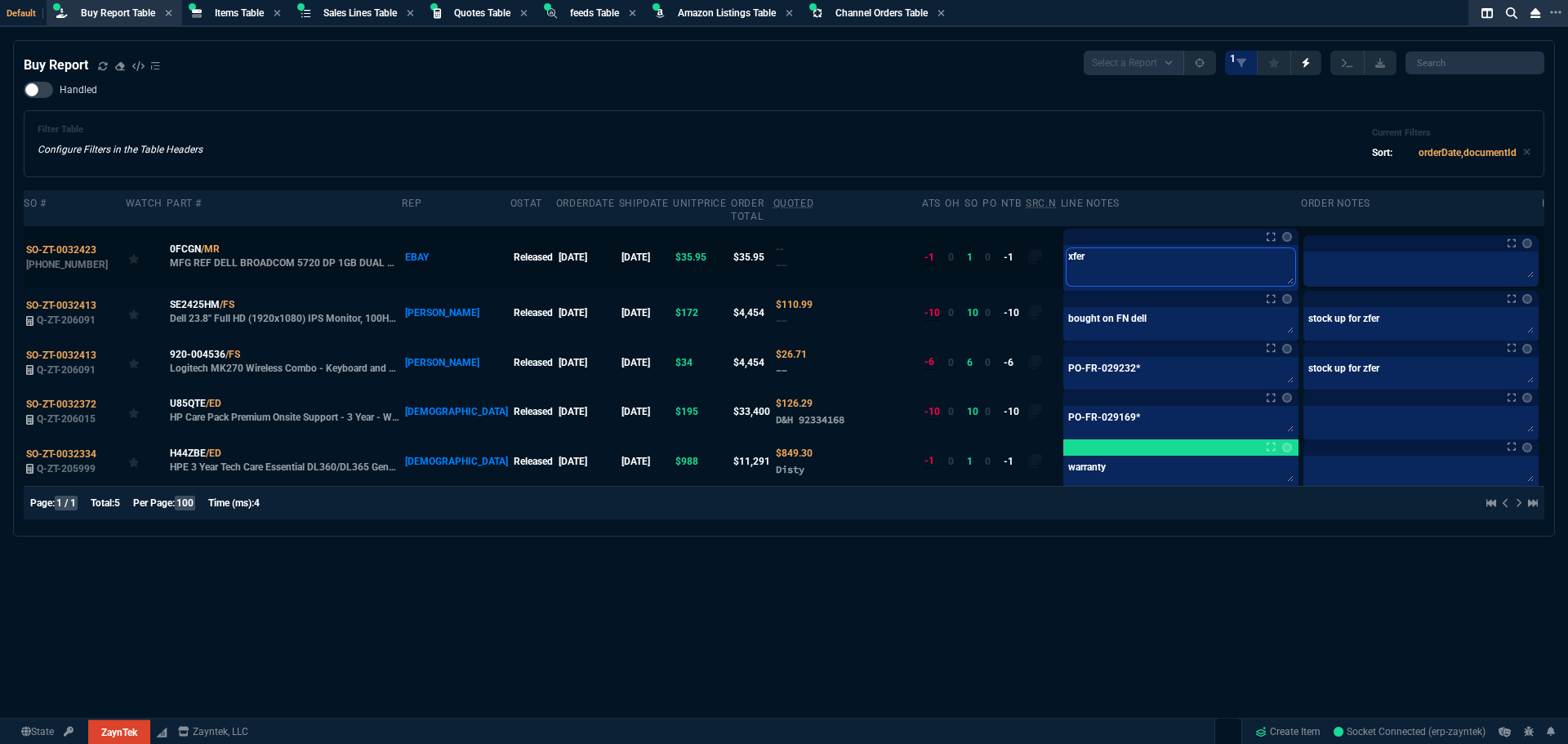
type textarea "xfer"
type textarea "xfer f"
type textarea "xfer fr"
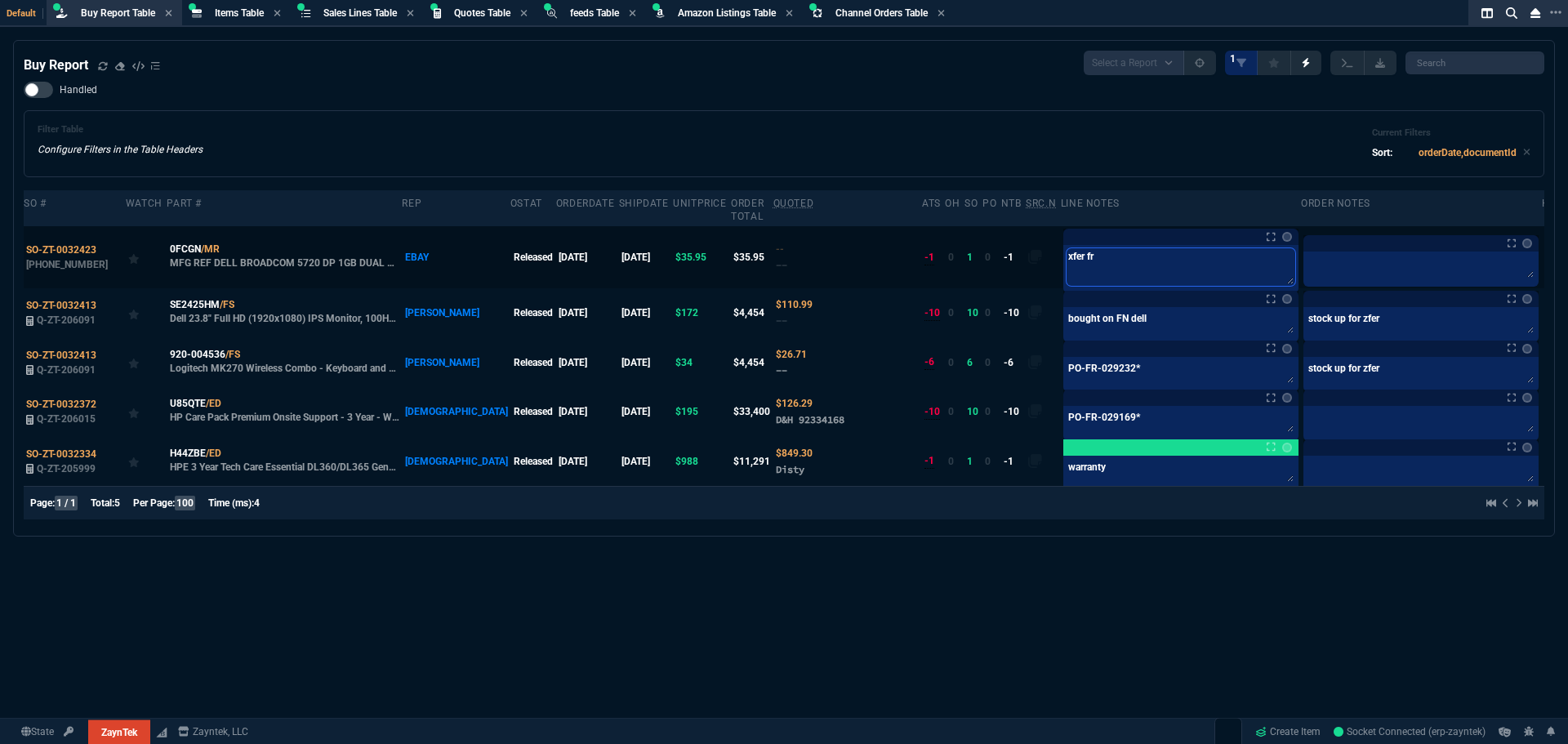
type textarea "xfer fro"
type textarea "xfer from"
type textarea "xfer from F"
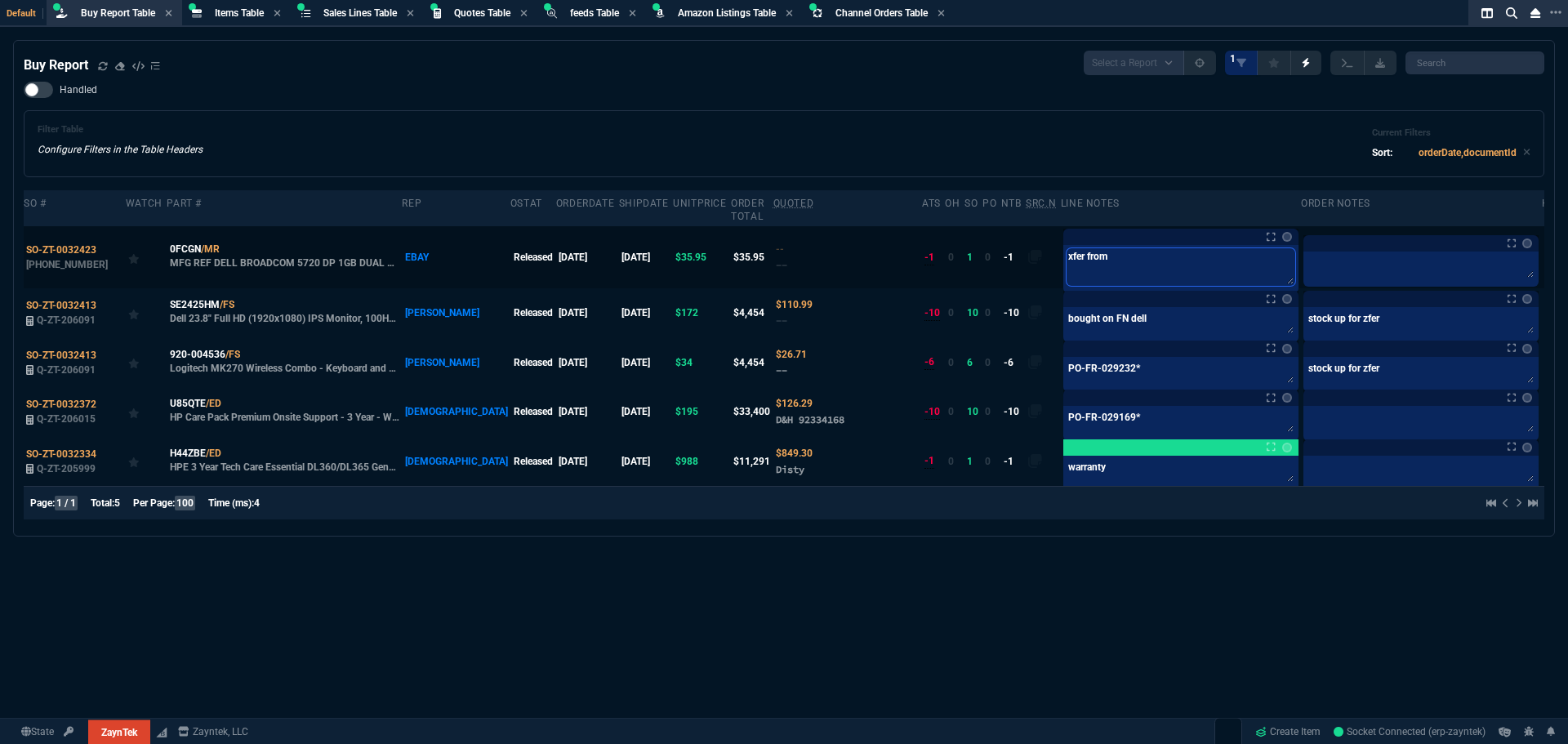
type textarea "xfer from F"
type textarea "xfer from FN"
click at [1297, 253] on table "SO # Watch Part # Rep oStat OrderDate shipDate unitPrice Order Total Quoted ATS…" at bounding box center [797, 338] width 1547 height 296
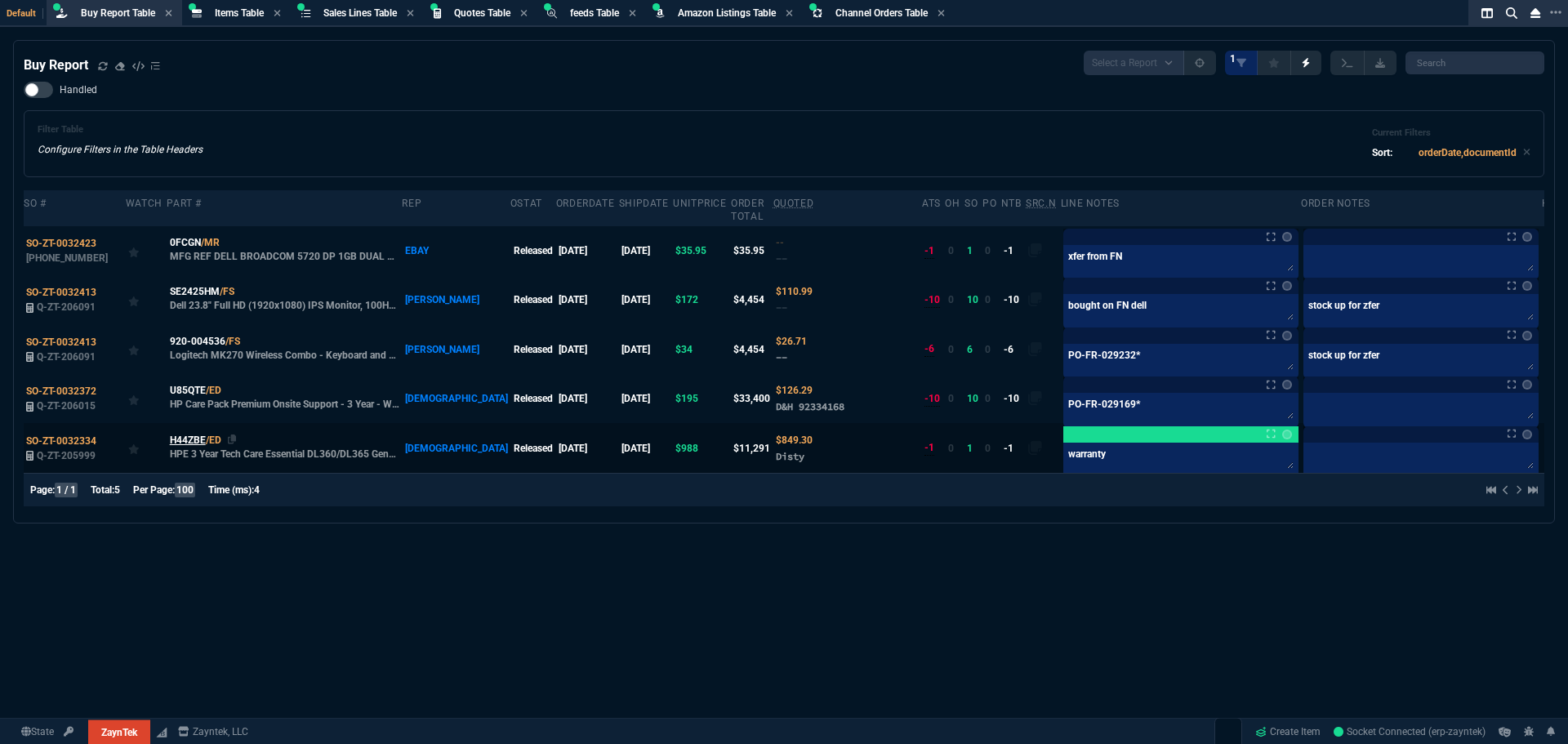
click at [191, 433] on span "H44ZBE" at bounding box center [188, 440] width 36 height 15
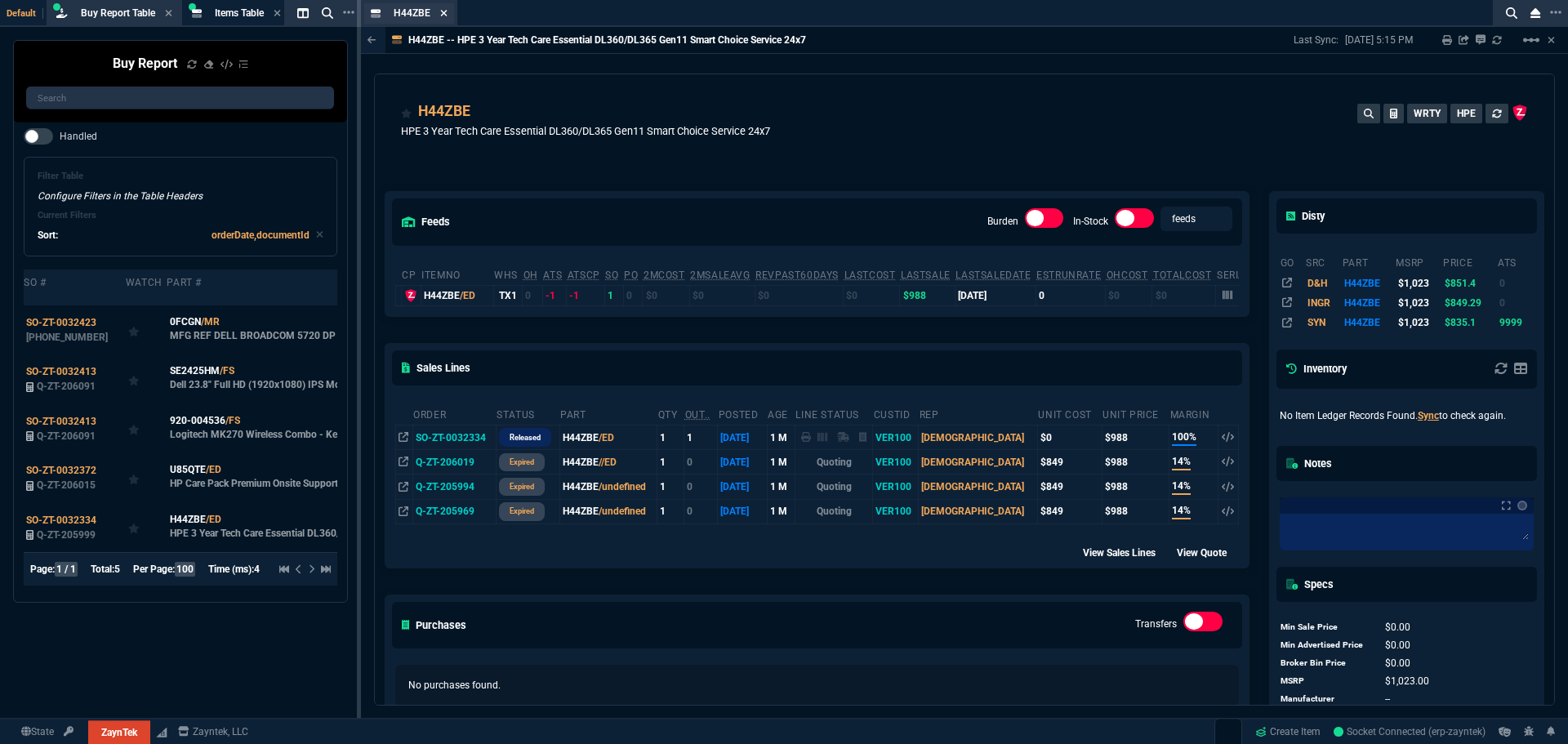
click at [440, 14] on icon at bounding box center [444, 12] width 7 height 10
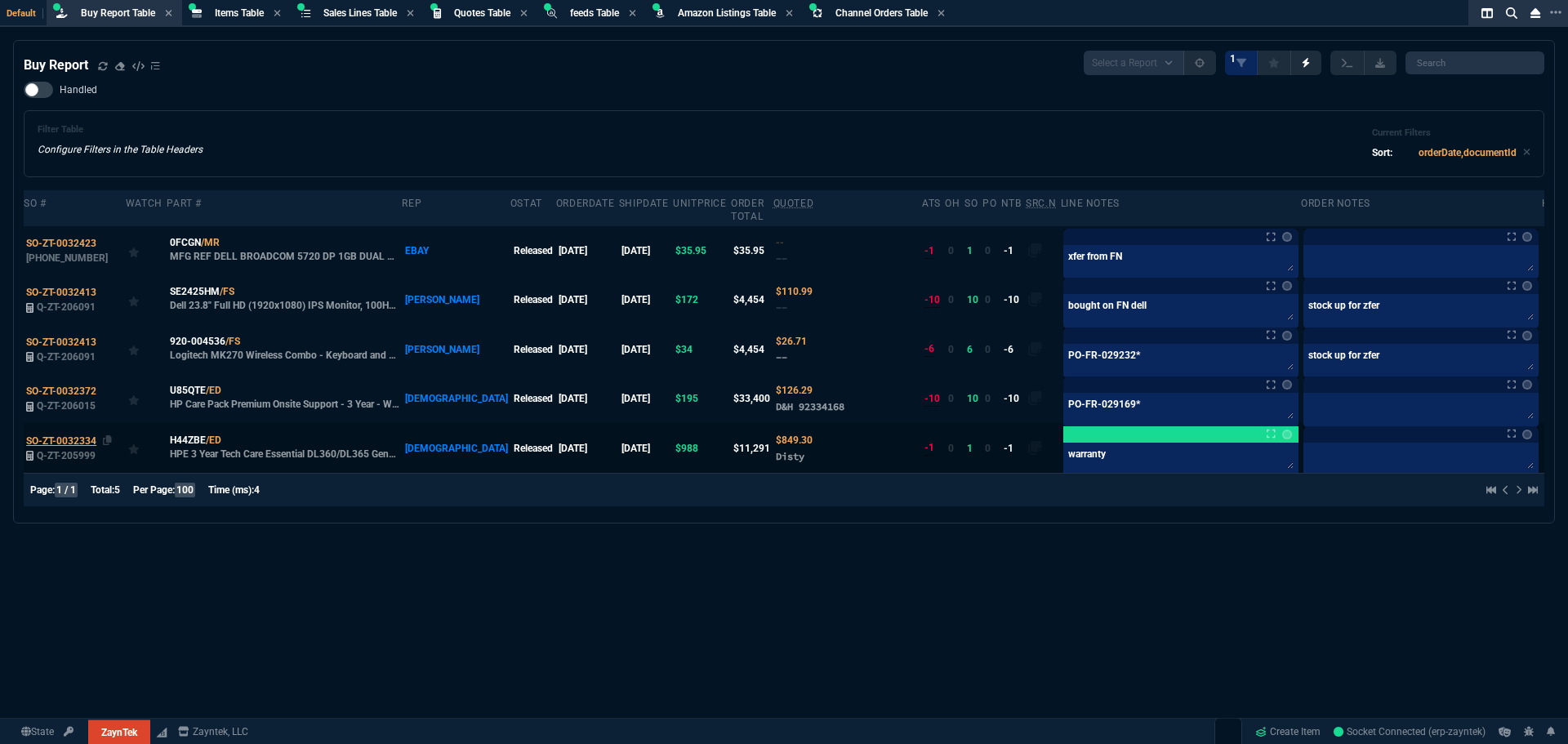
click at [67, 435] on span "SO-ZT-0032334" at bounding box center [61, 440] width 70 height 11
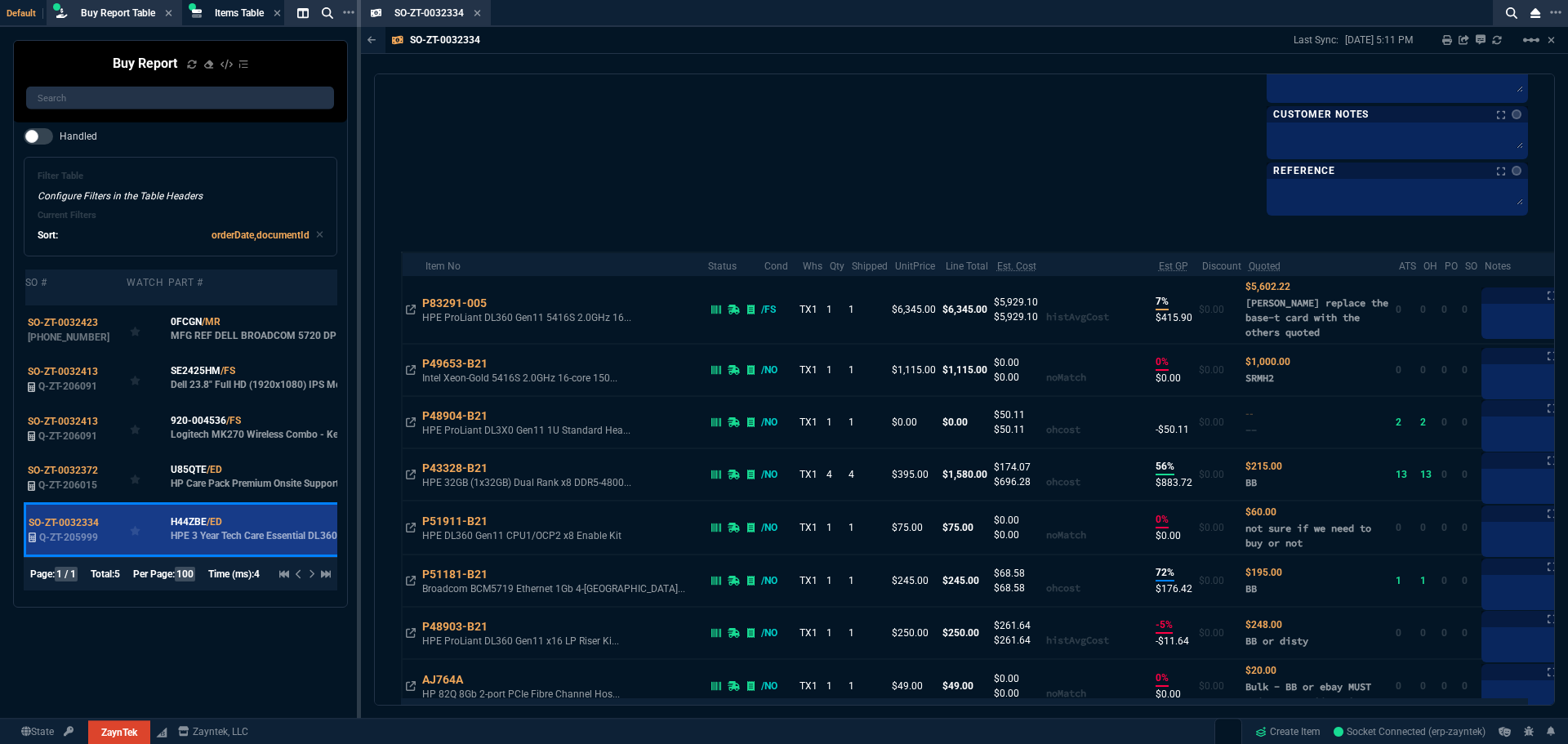
scroll to position [1062, 0]
